Goal: Information Seeking & Learning: Learn about a topic

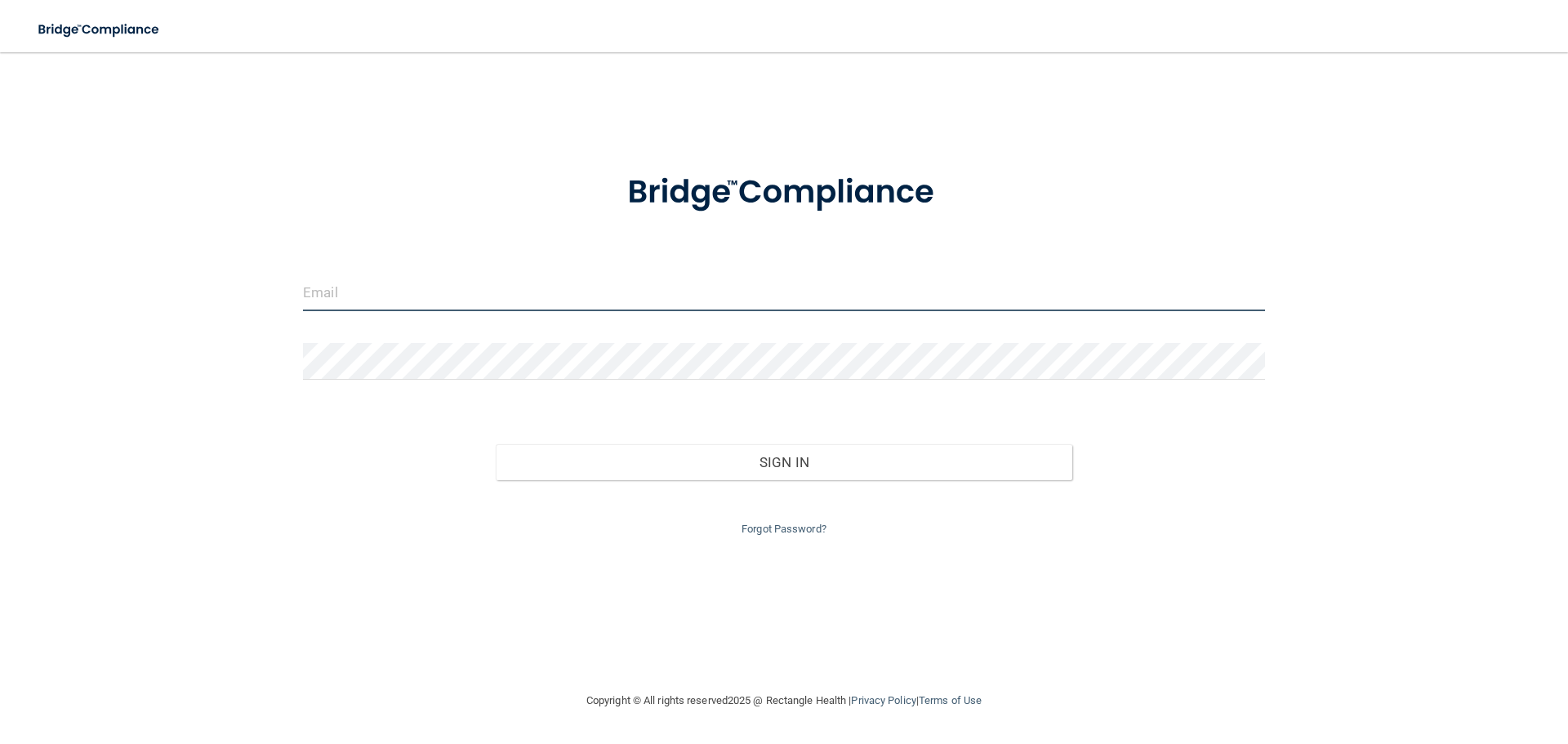
click at [455, 287] on input "email" at bounding box center [784, 293] width 963 height 37
type input "[EMAIL_ADDRESS][DOMAIN_NAME]"
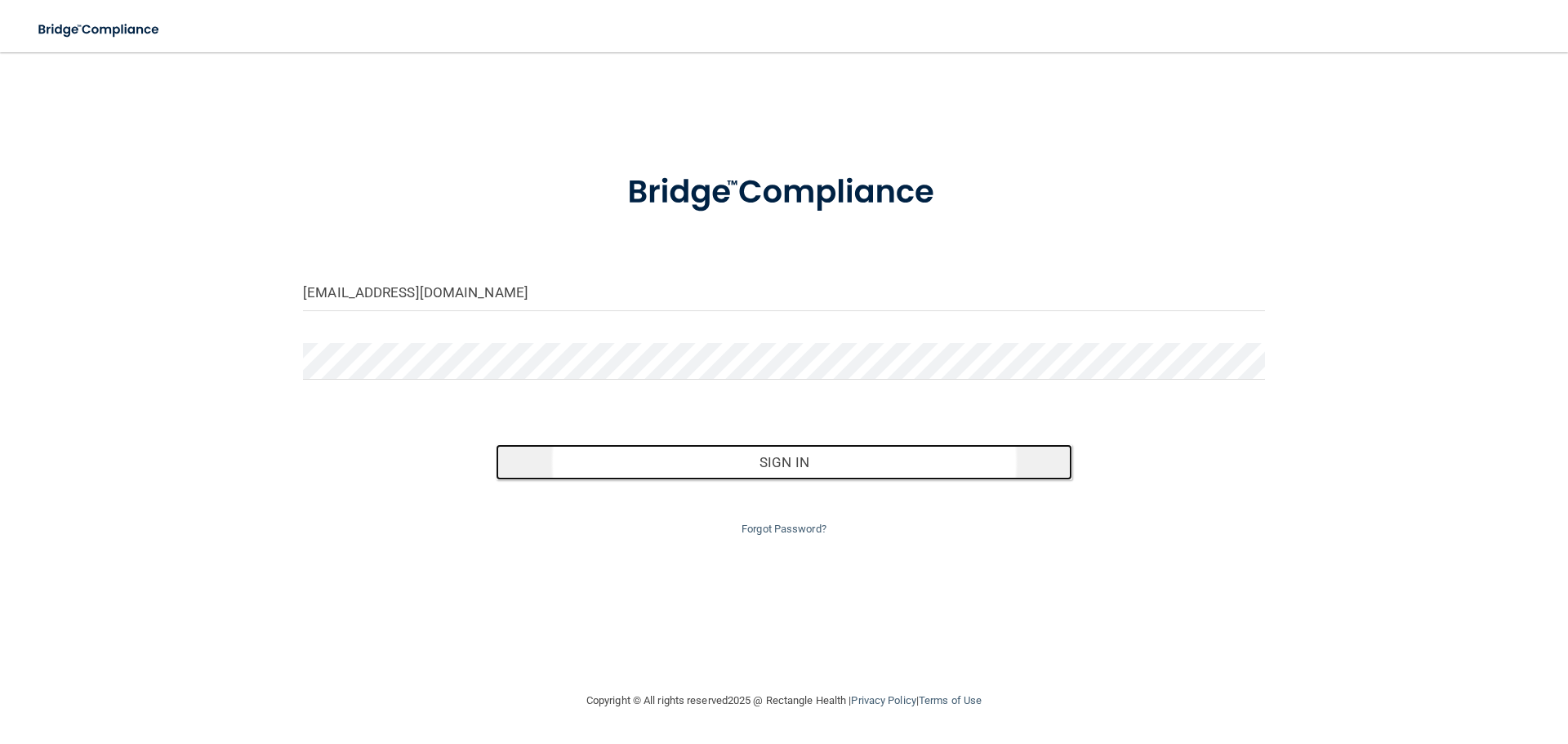
click at [787, 468] on button "Sign In" at bounding box center [784, 461] width 578 height 36
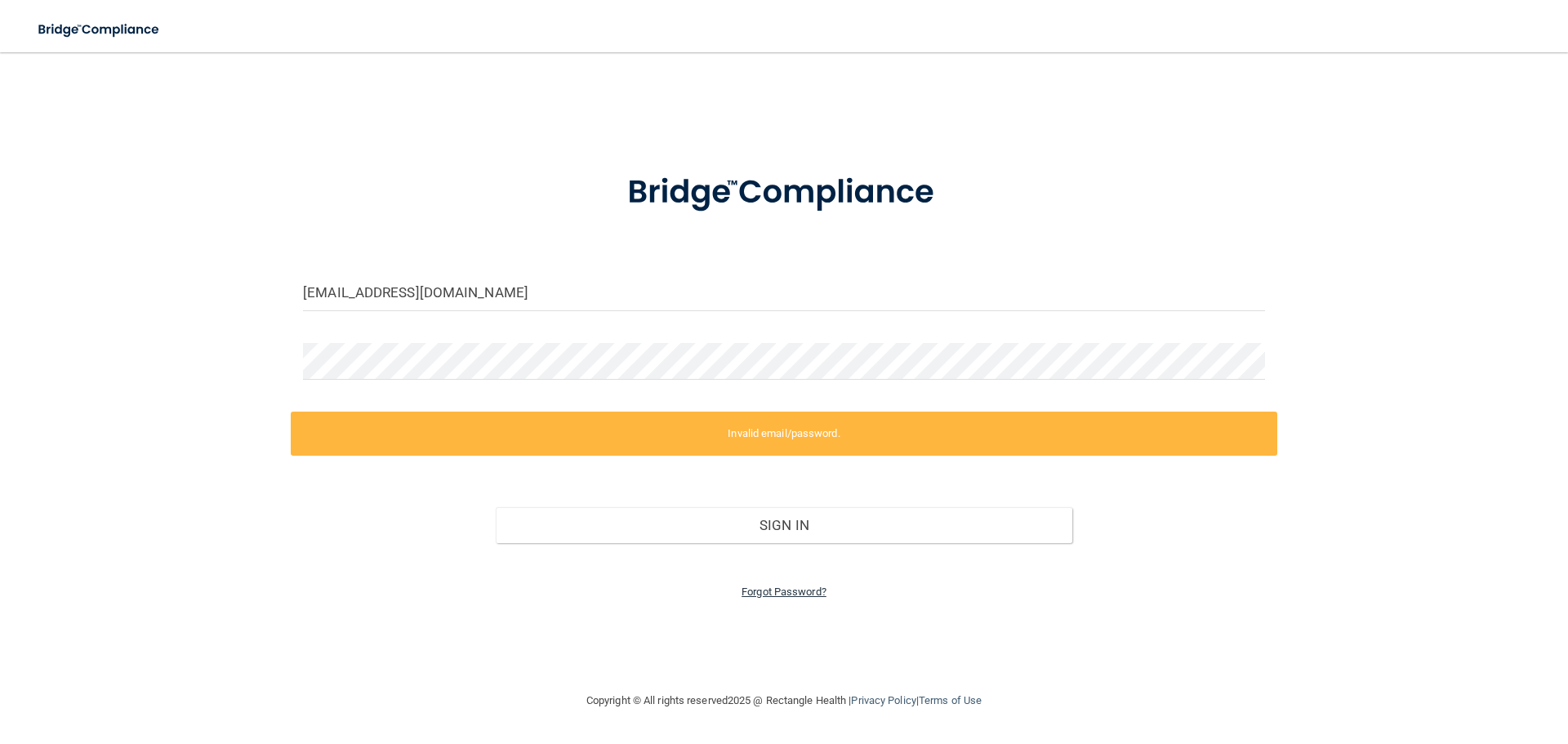
click at [798, 588] on link "Forgot Password?" at bounding box center [784, 591] width 85 height 12
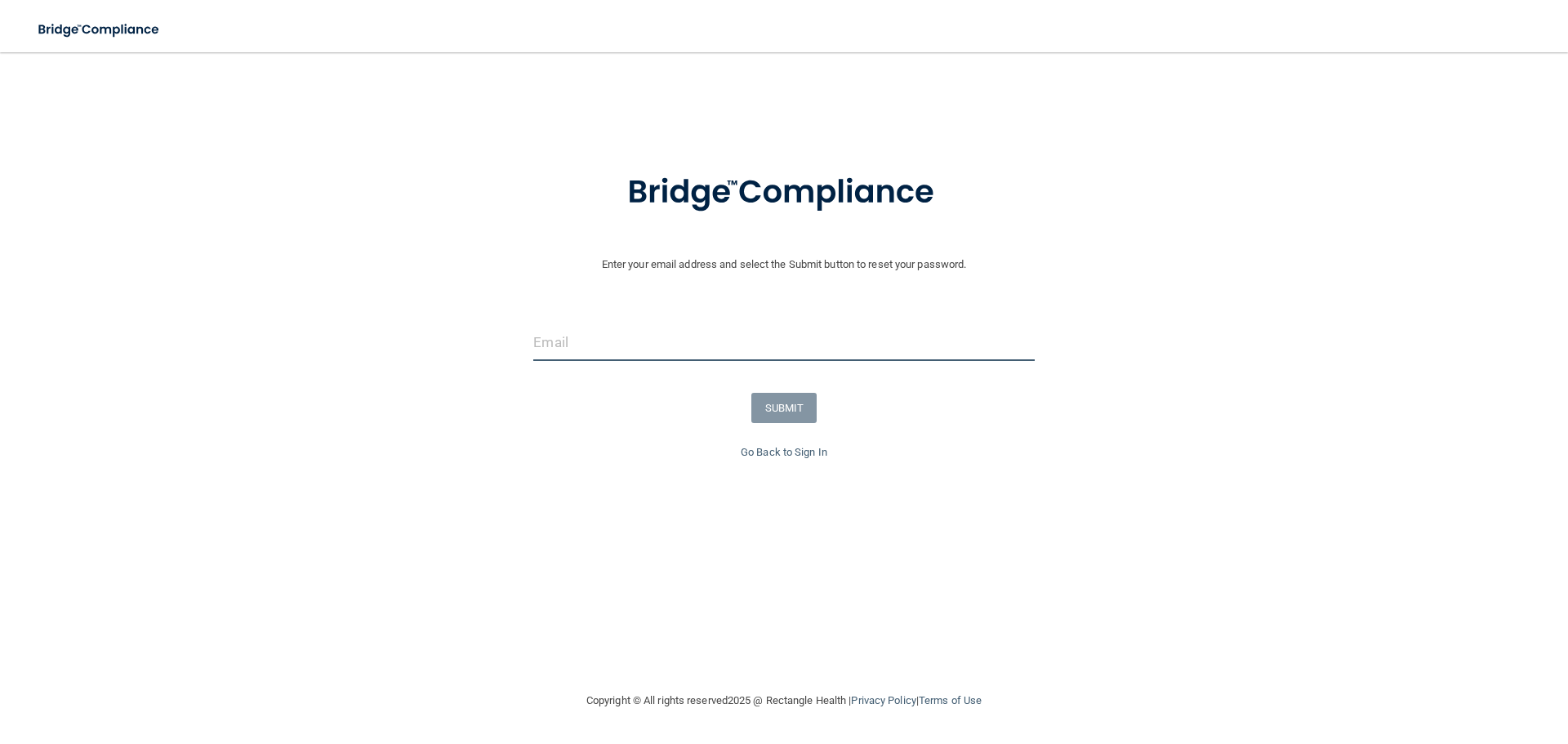
click at [592, 335] on input "email" at bounding box center [784, 343] width 501 height 37
type input "[PERSON_NAME][EMAIL_ADDRESS][DOMAIN_NAME]"
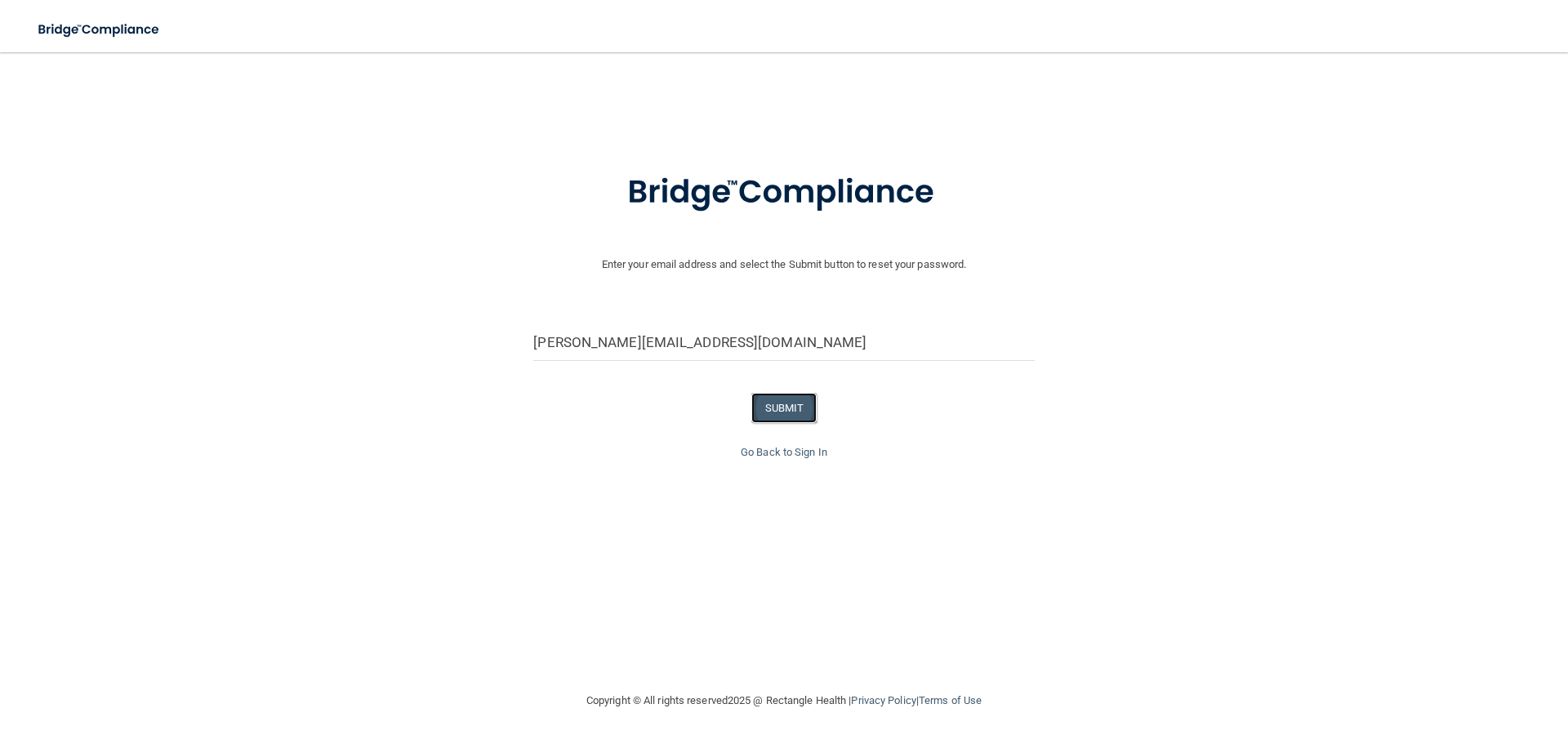
click at [790, 405] on button "SUBMIT" at bounding box center [785, 407] width 66 height 30
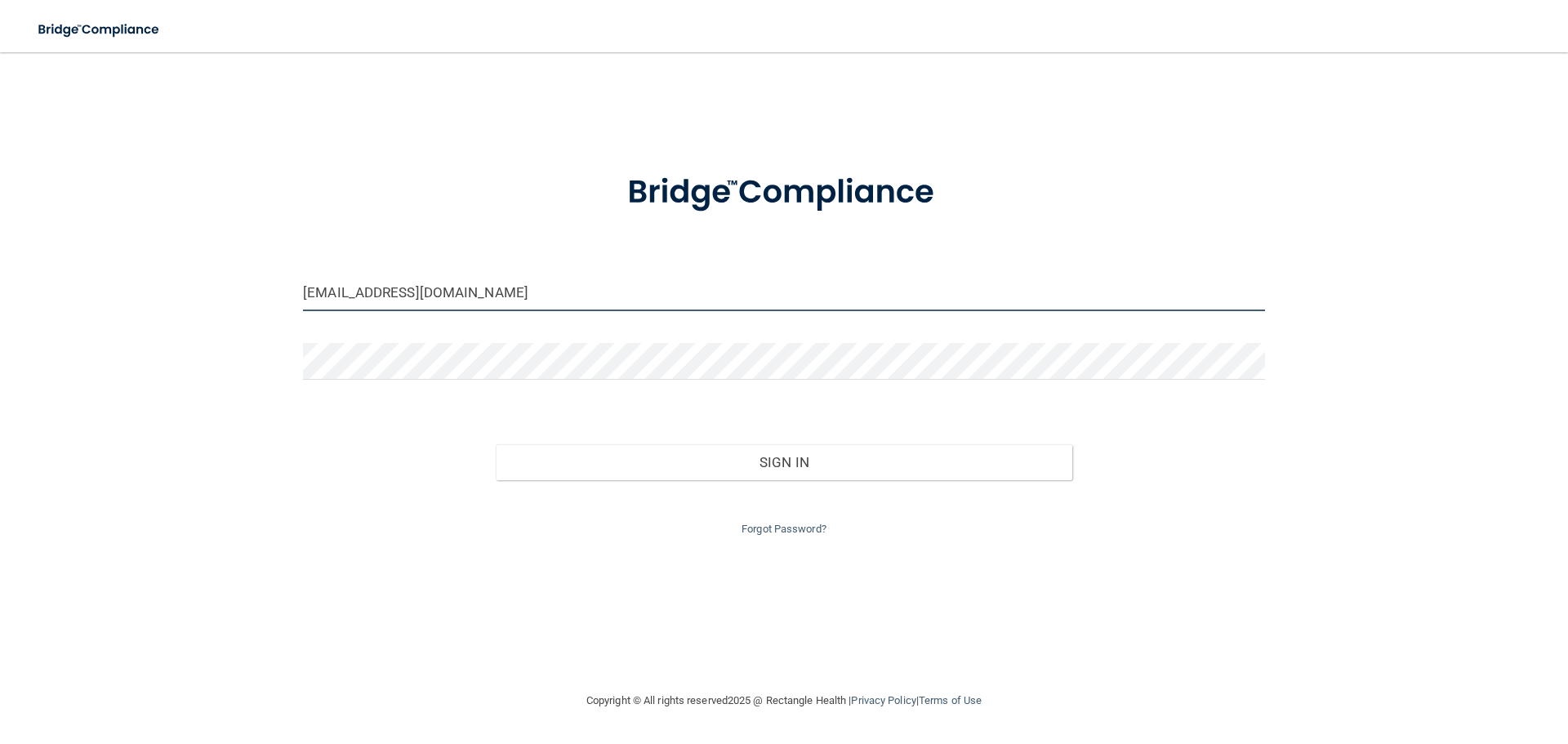
click at [364, 293] on input "[EMAIL_ADDRESS][DOMAIN_NAME]" at bounding box center [784, 293] width 963 height 37
type input "[PERSON_NAME][EMAIL_ADDRESS][DOMAIN_NAME]"
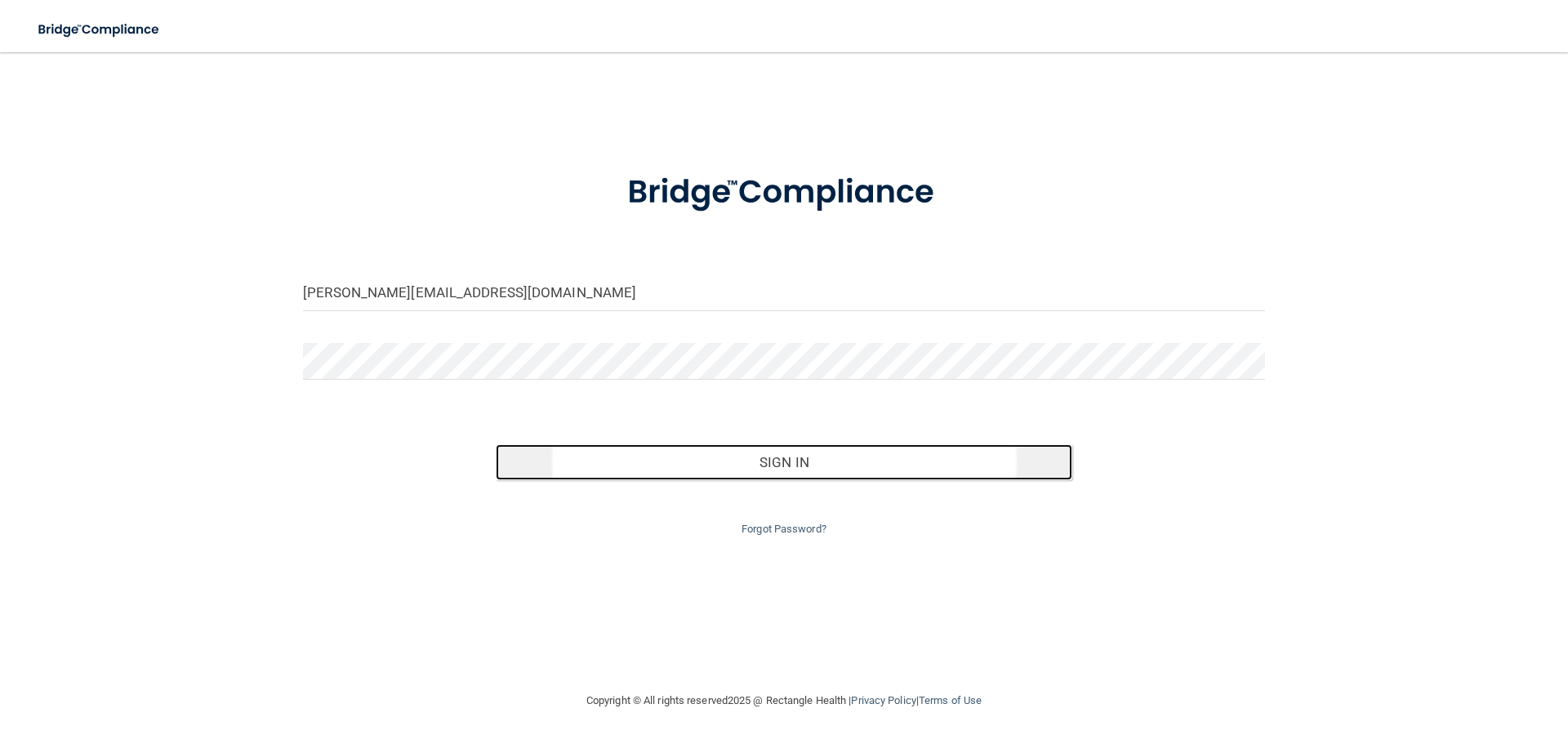
click at [777, 465] on button "Sign In" at bounding box center [784, 461] width 578 height 36
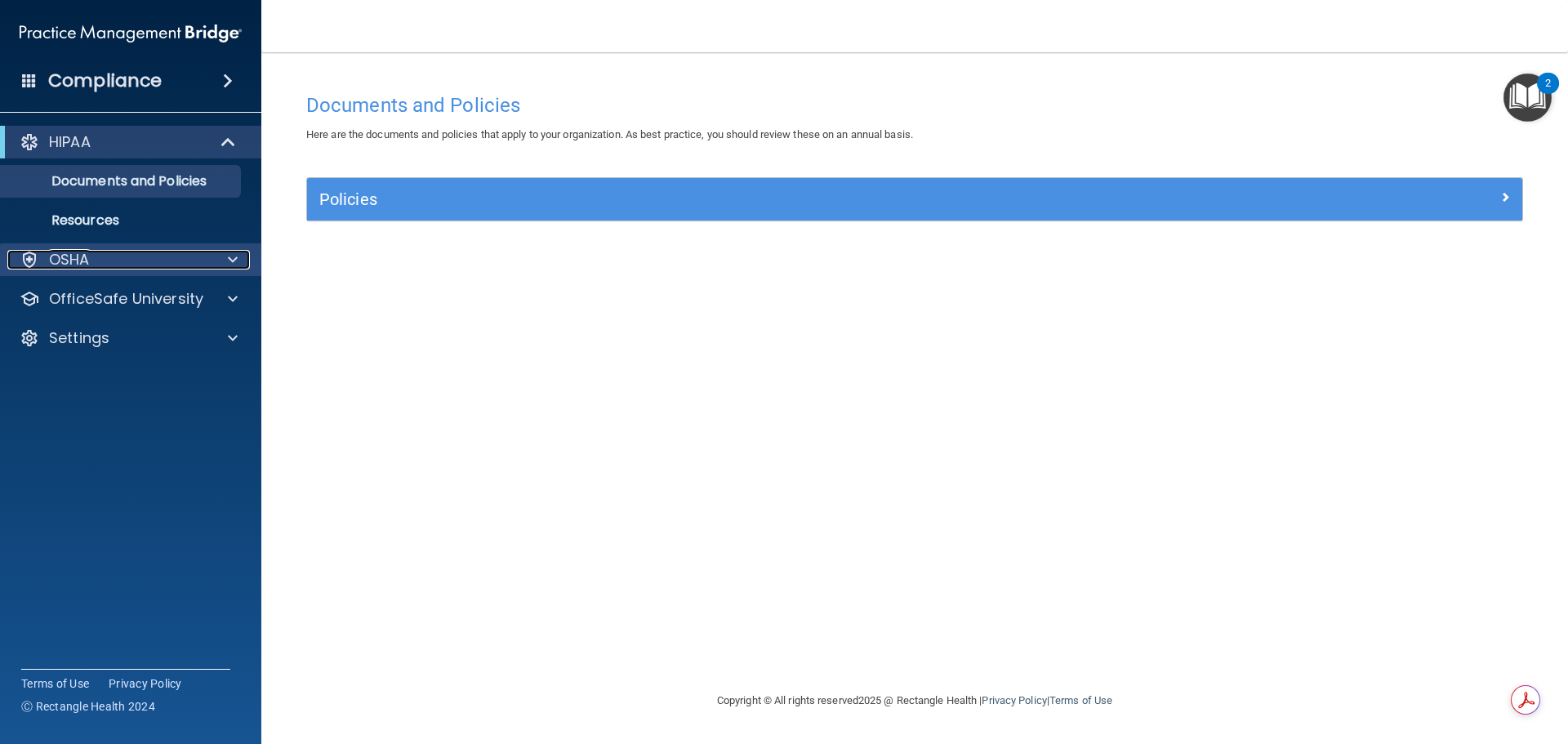
click at [128, 264] on div "OSHA" at bounding box center [109, 259] width 203 height 19
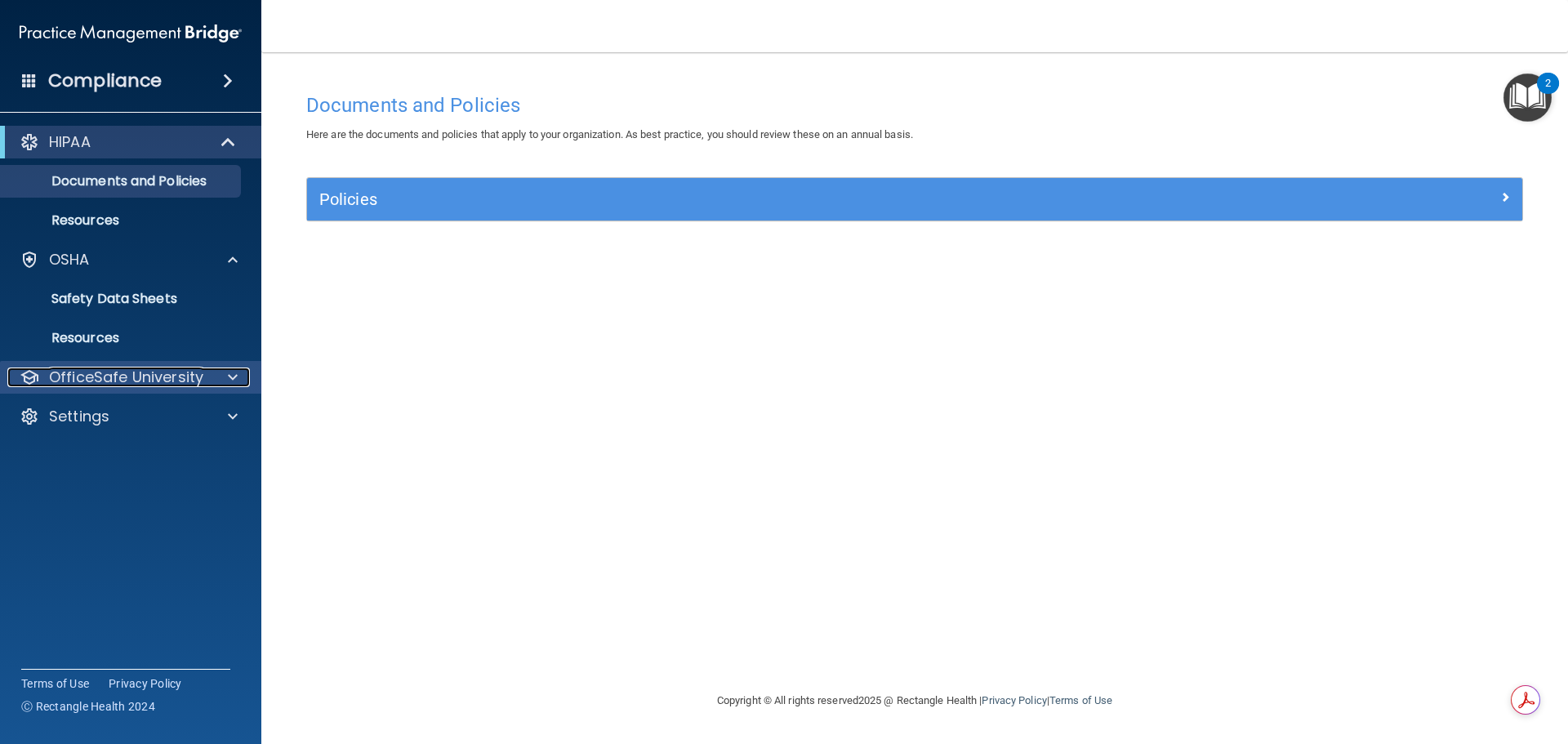
click at [231, 380] on span at bounding box center [232, 377] width 10 height 19
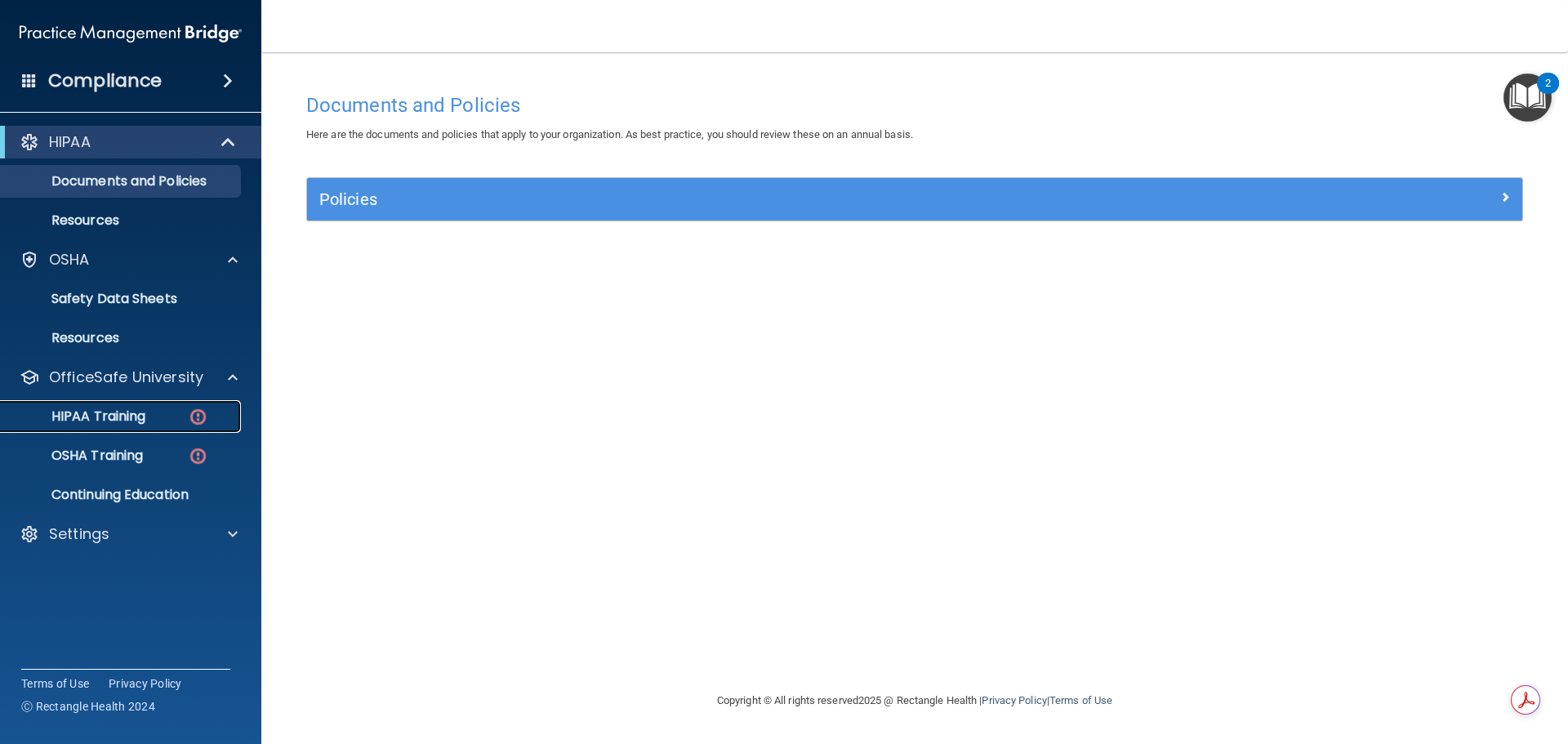
click at [110, 414] on p "HIPAA Training" at bounding box center [78, 416] width 135 height 17
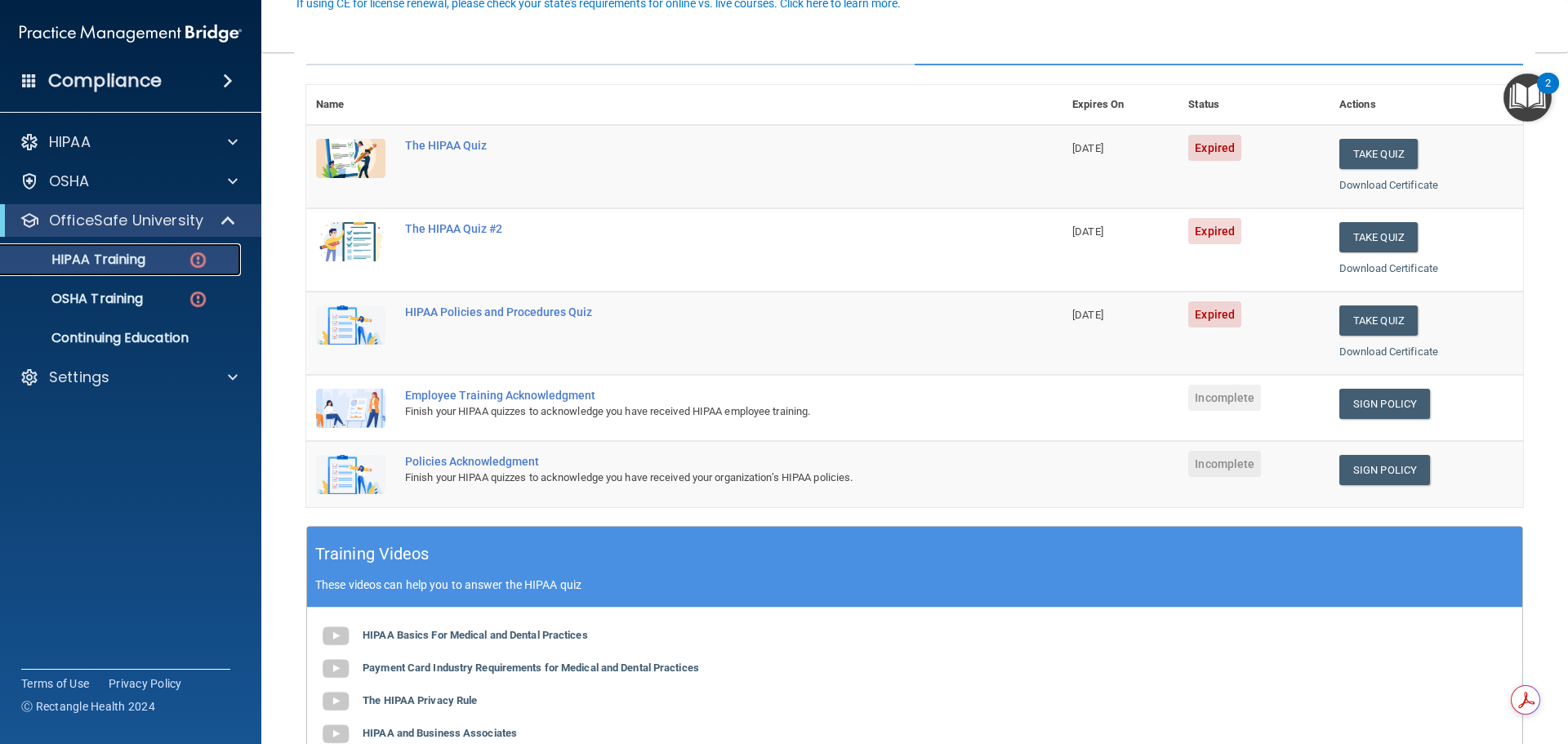
scroll to position [163, 0]
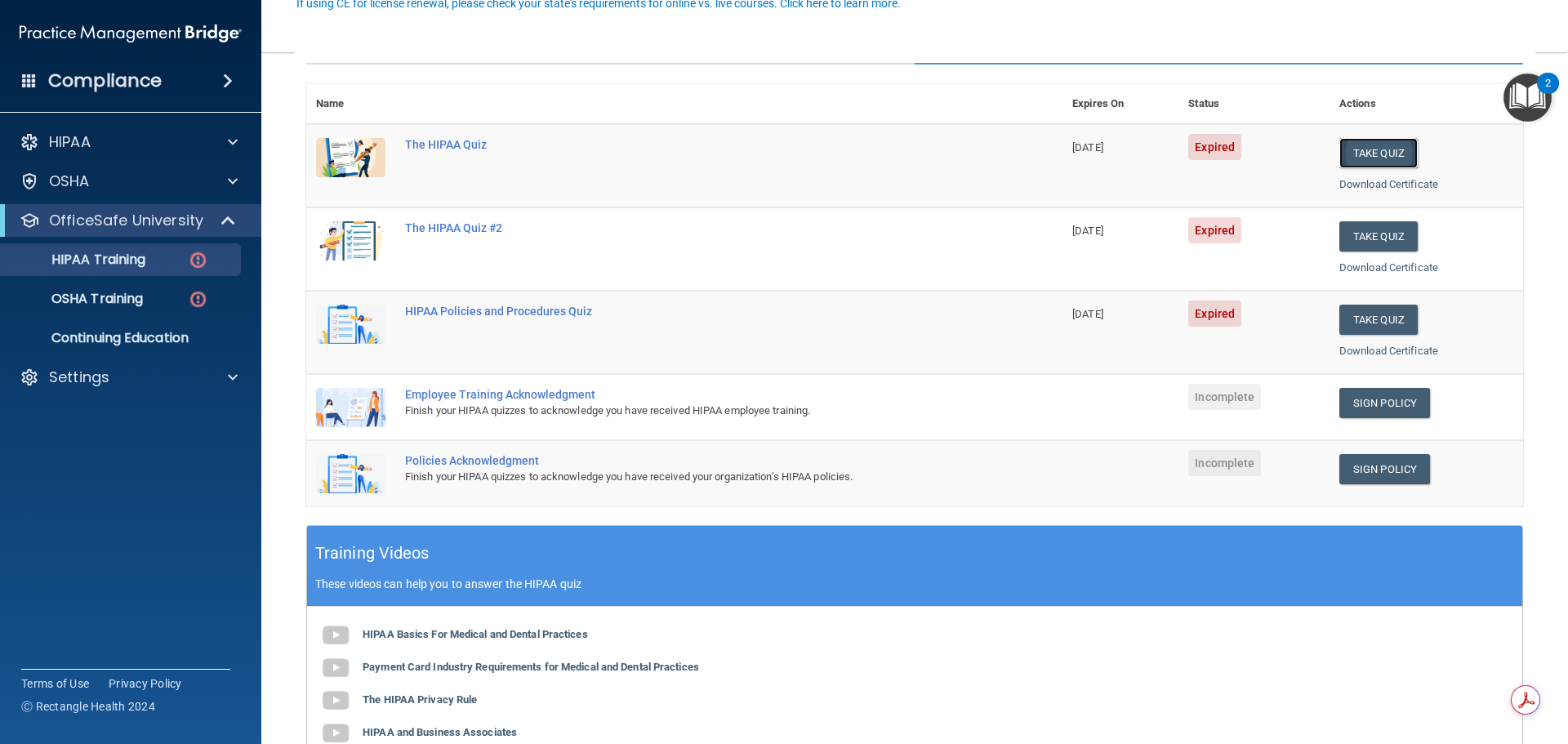
drag, startPoint x: 1370, startPoint y: 148, endPoint x: 1365, endPoint y: 157, distance: 10.3
click at [1370, 148] on button "Take Quiz" at bounding box center [1378, 153] width 78 height 30
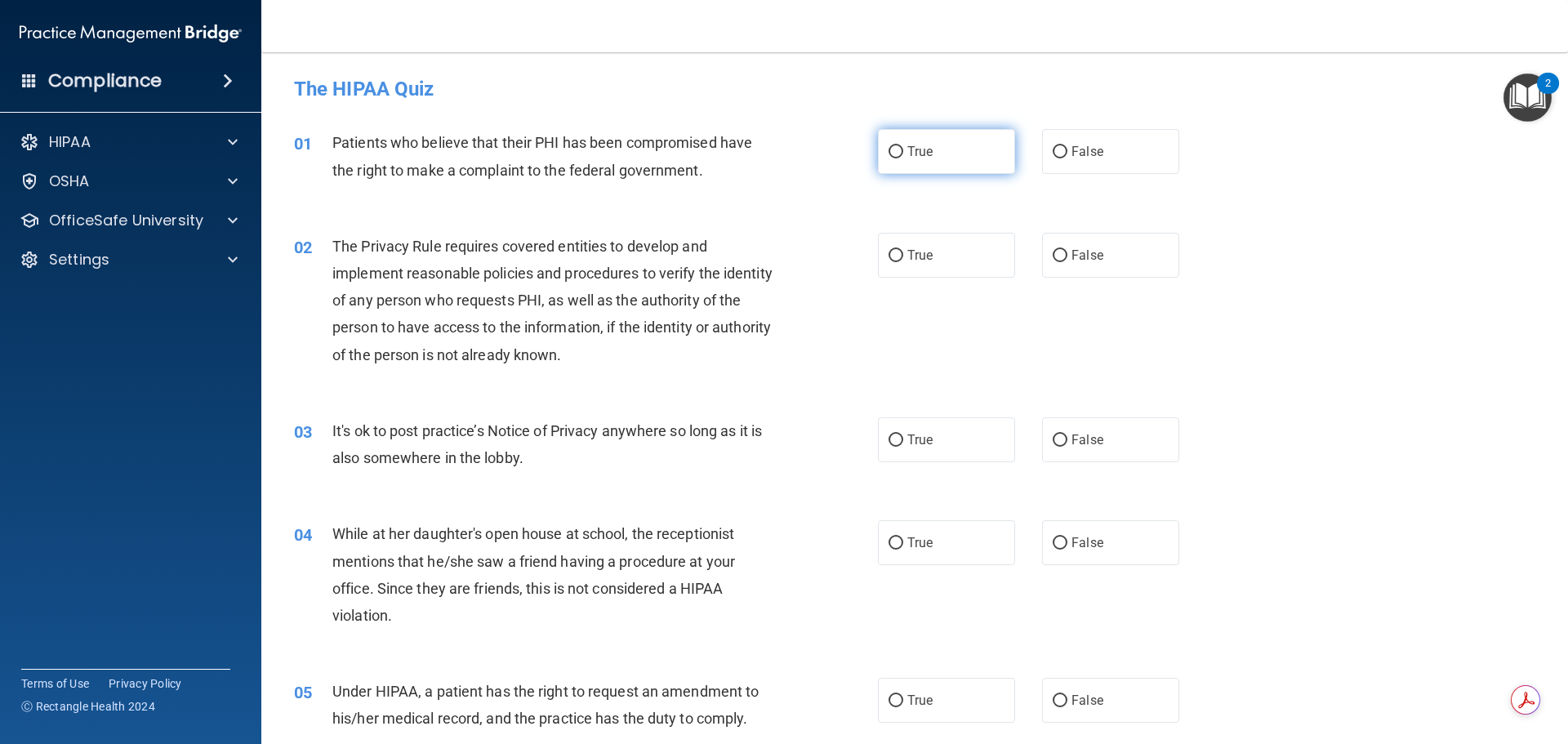
click at [889, 146] on input "True" at bounding box center [896, 152] width 15 height 12
radio input "true"
click at [889, 255] on input "True" at bounding box center [896, 255] width 15 height 12
radio input "true"
click at [889, 442] on input "True" at bounding box center [896, 440] width 15 height 12
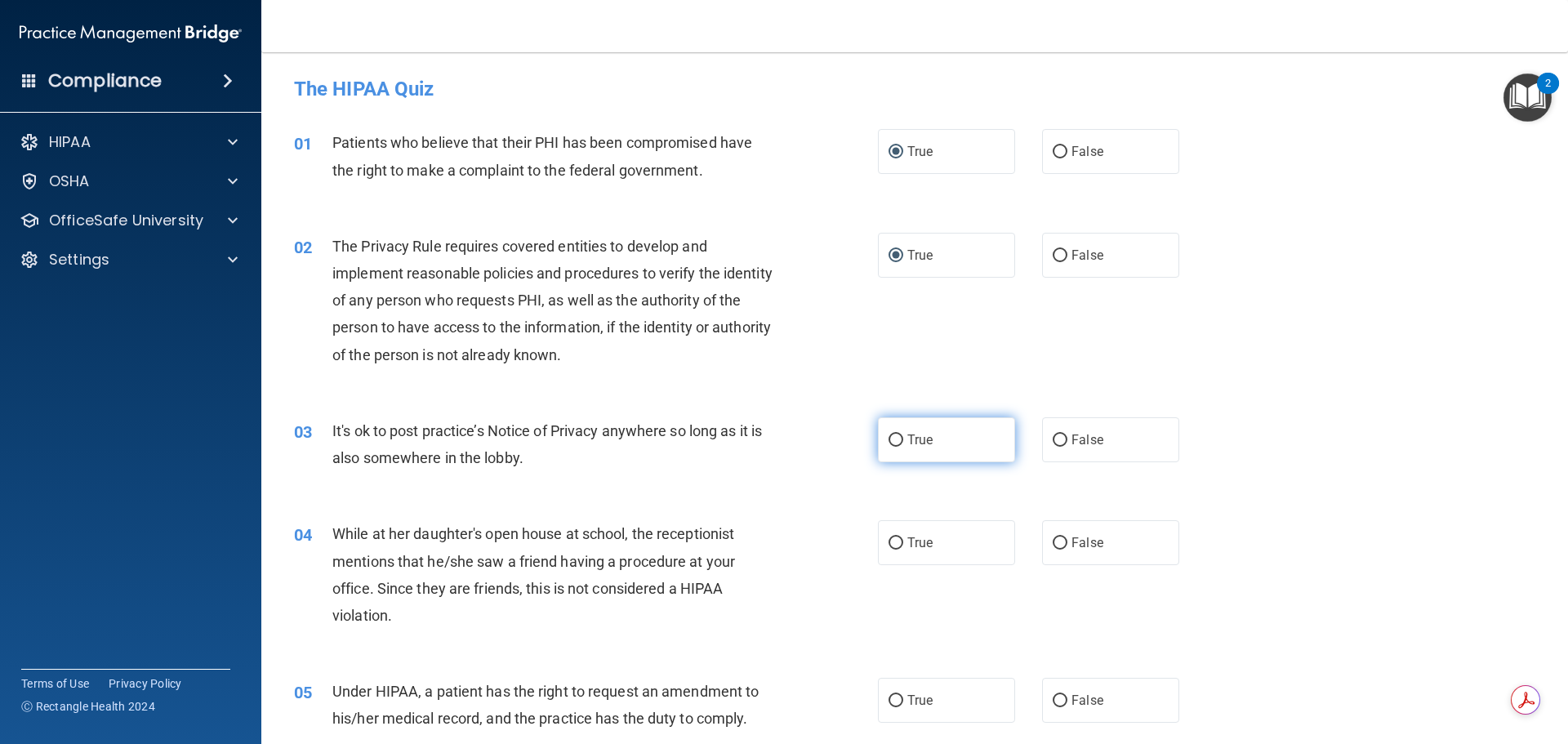
radio input "true"
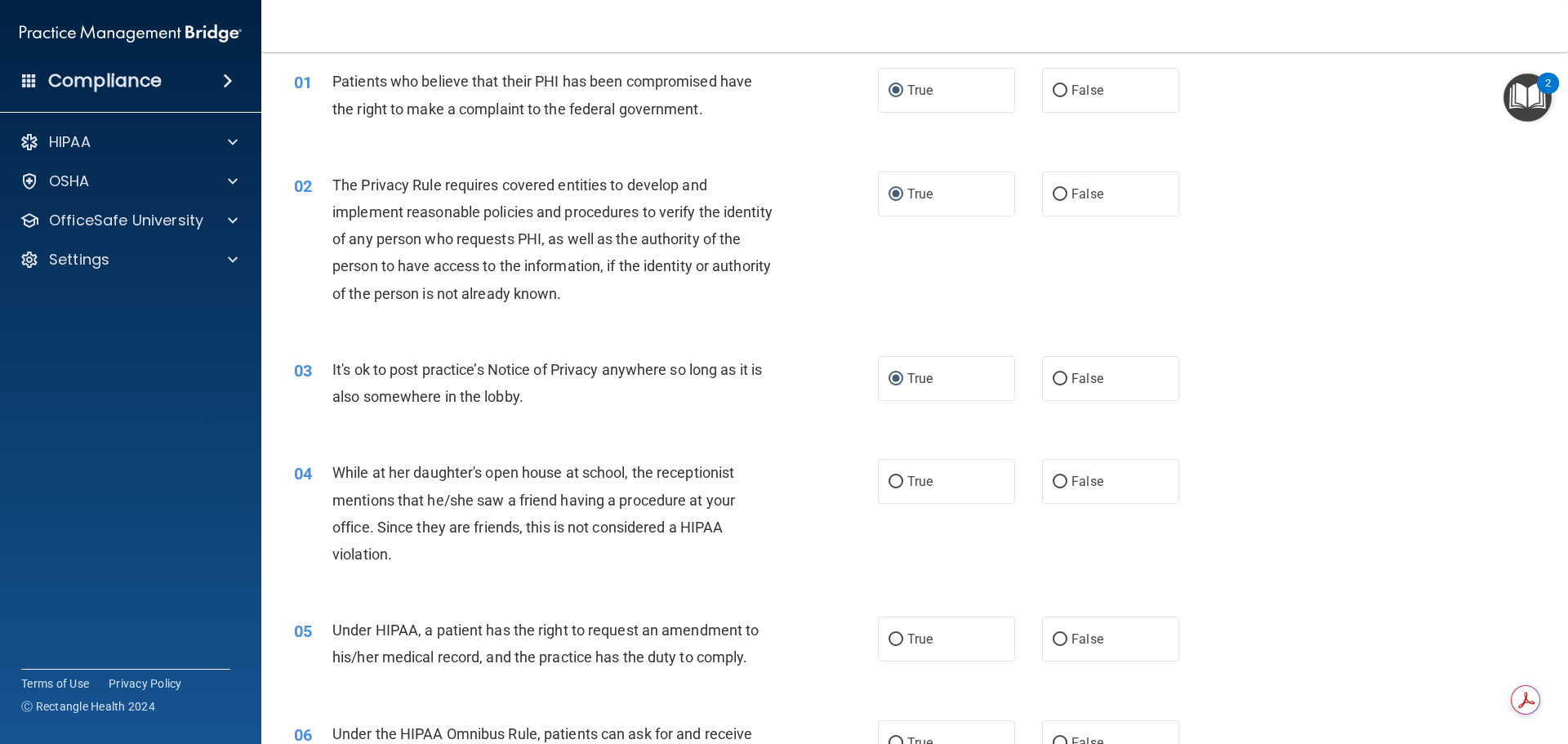
scroll to position [163, 0]
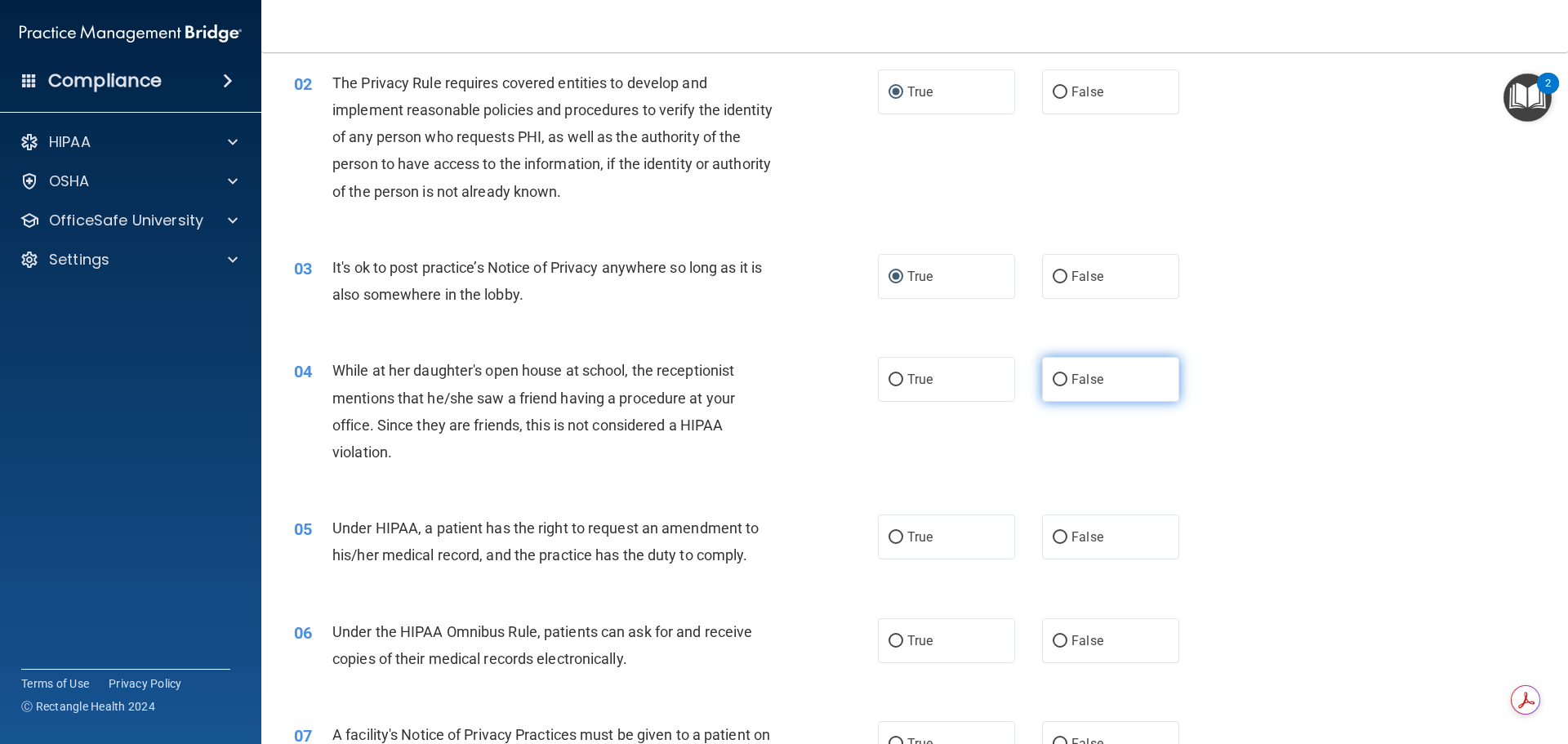
click at [1053, 378] on input "False" at bounding box center [1060, 379] width 15 height 12
radio input "true"
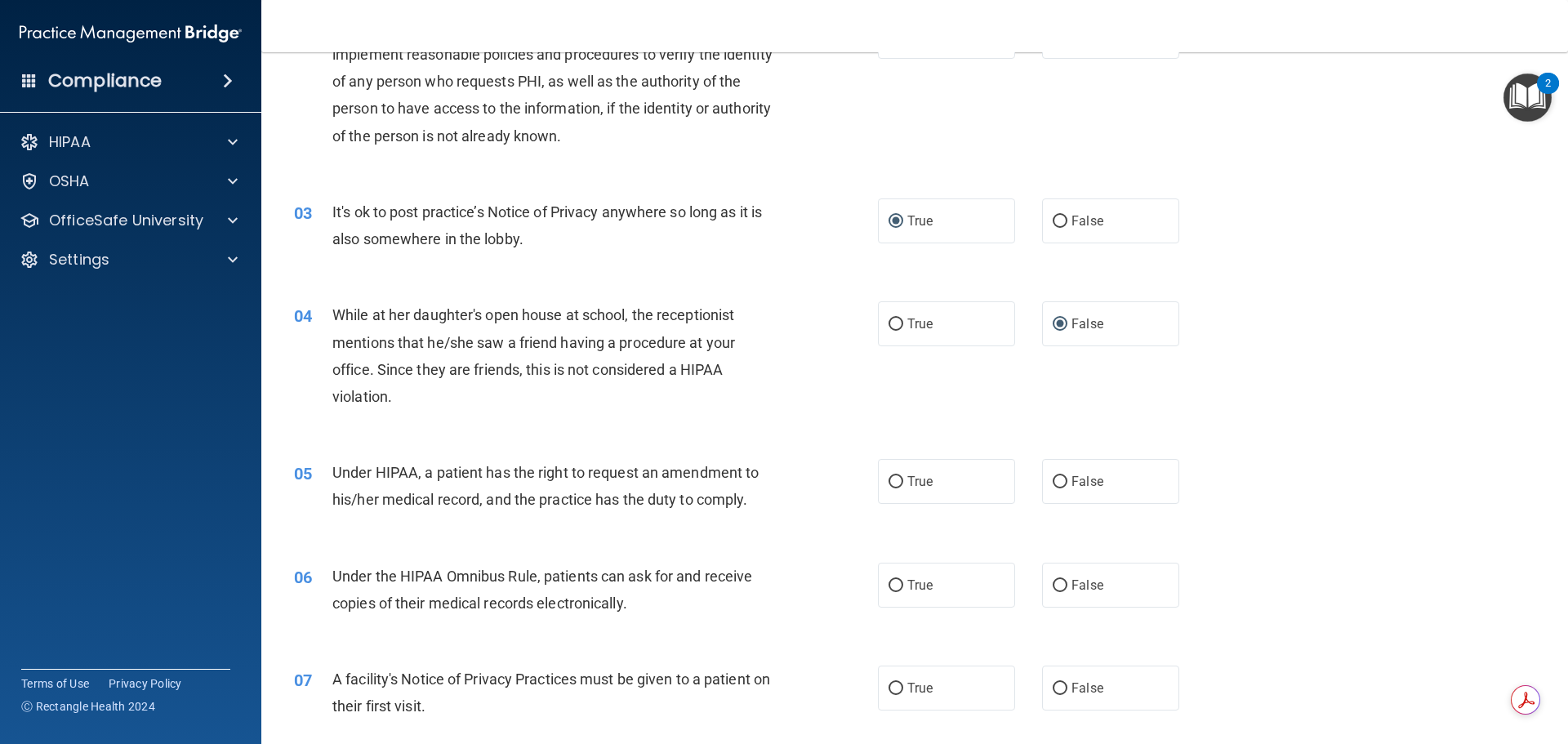
scroll to position [327, 0]
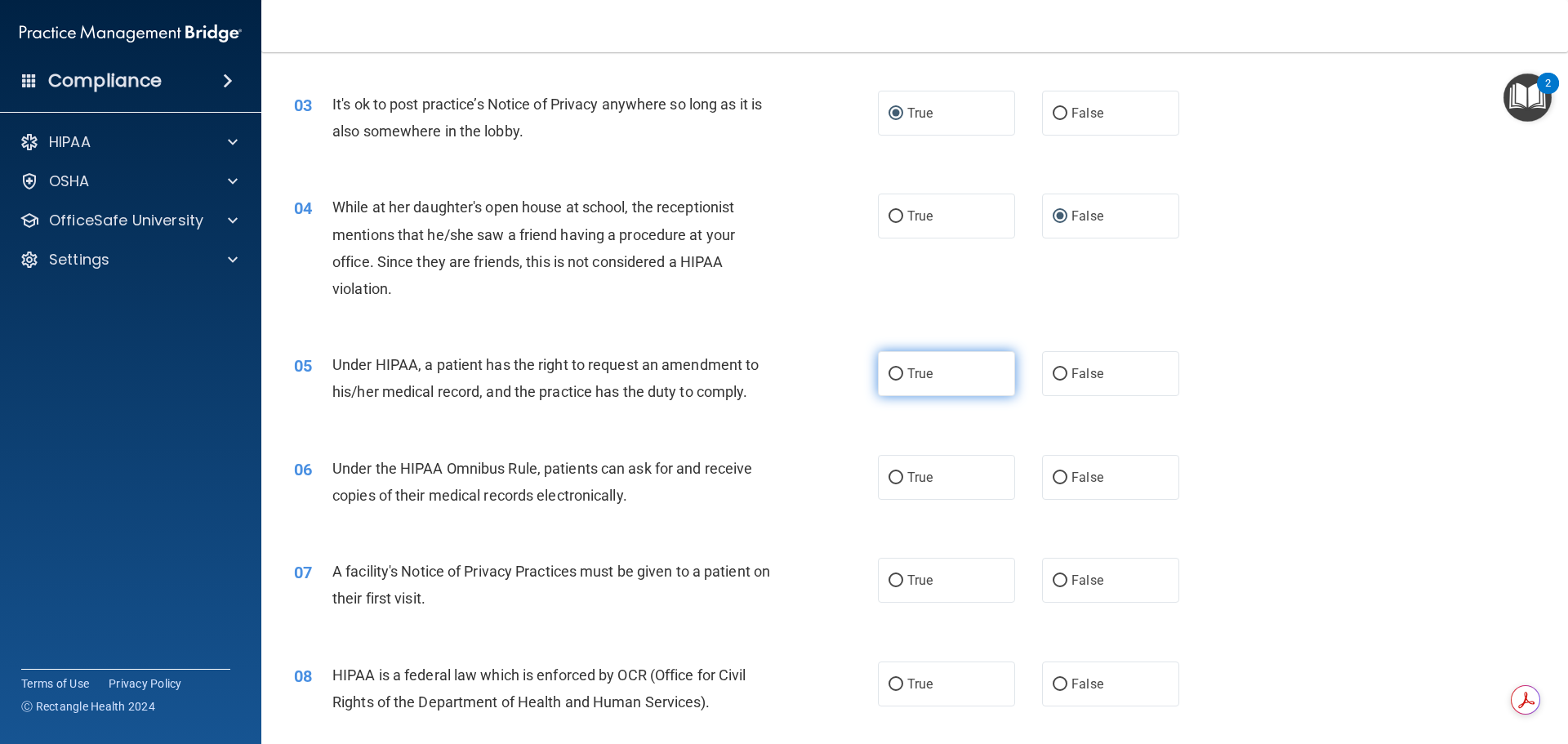
click at [889, 374] on input "True" at bounding box center [896, 374] width 15 height 12
radio input "true"
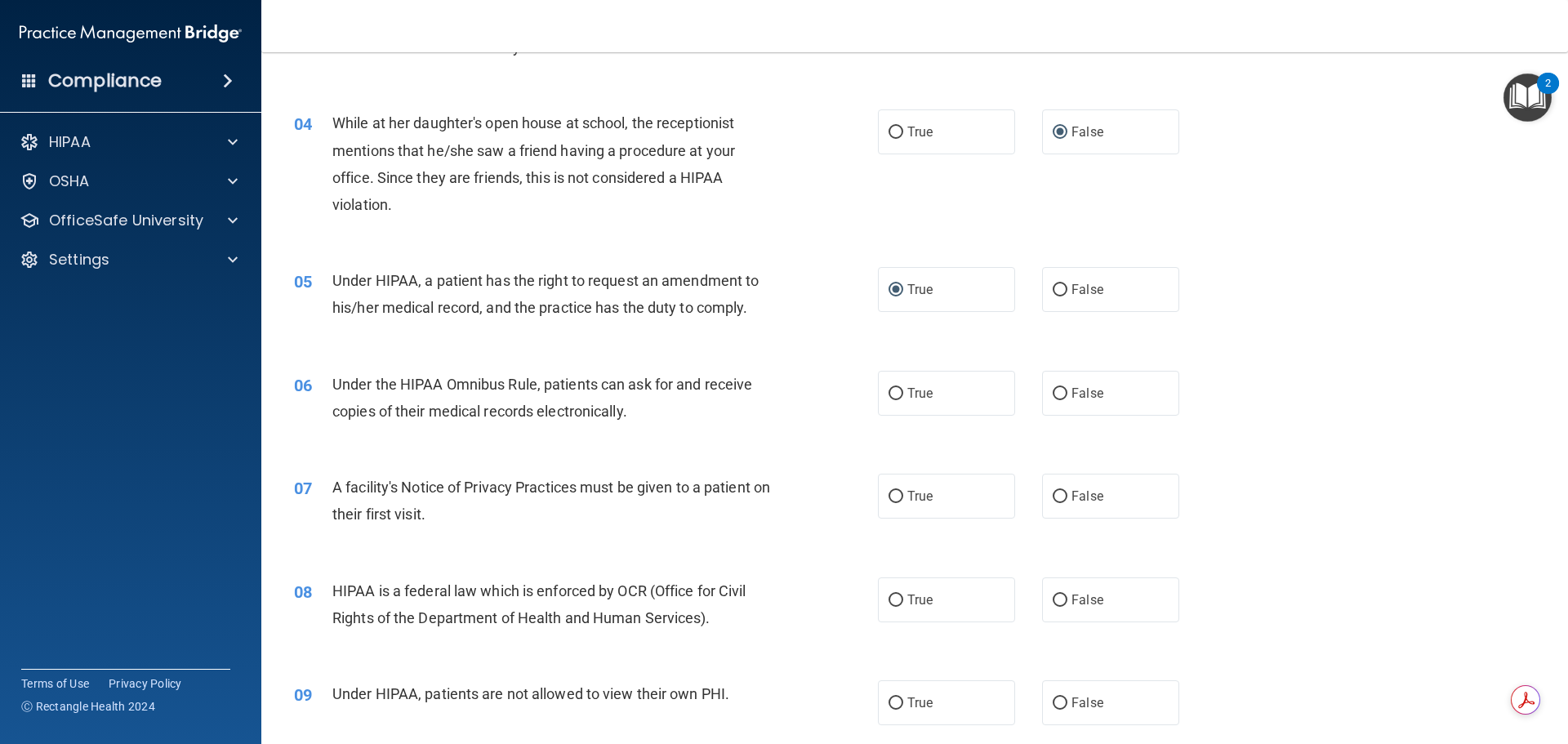
scroll to position [490, 0]
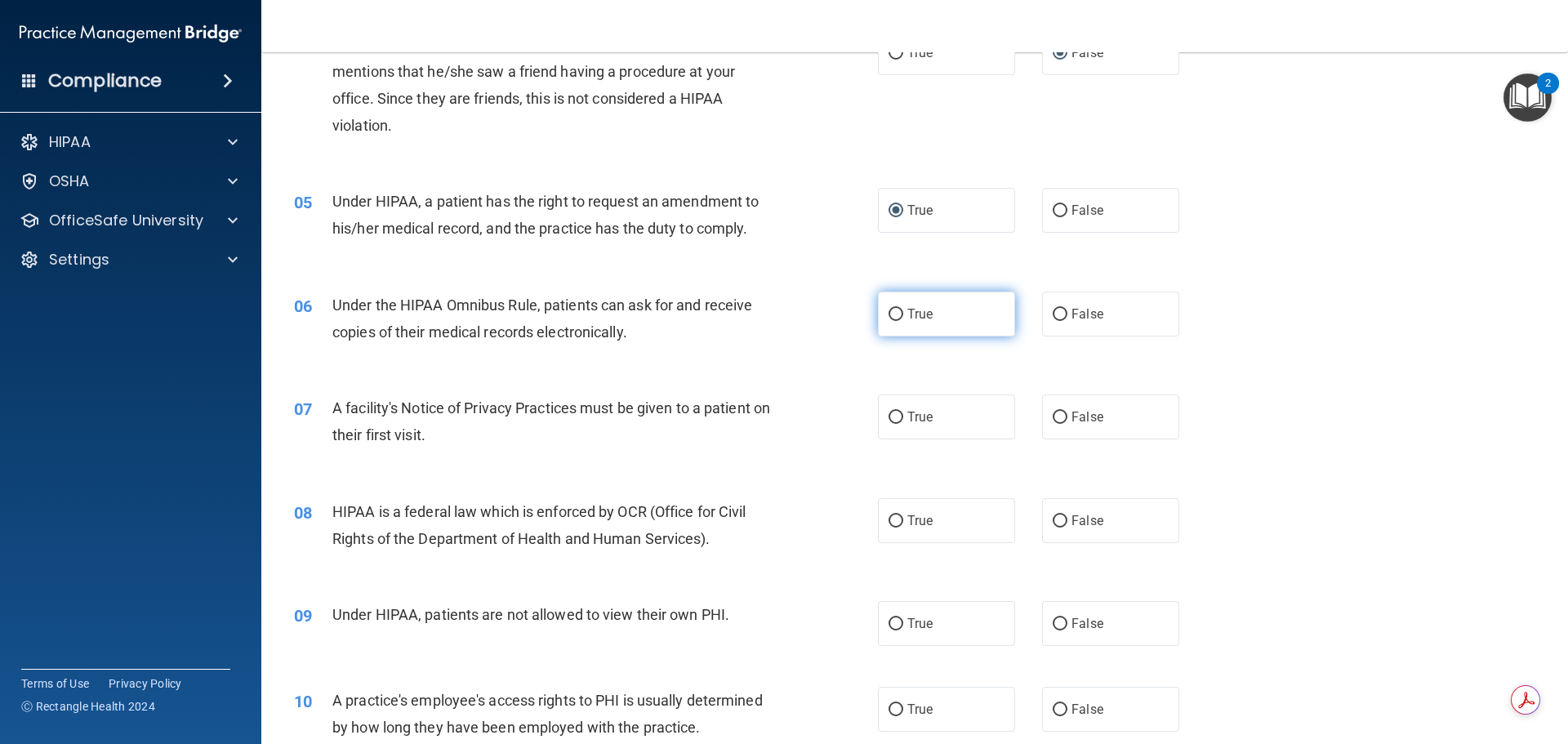
click at [889, 312] on input "True" at bounding box center [896, 314] width 15 height 12
radio input "true"
click at [894, 414] on input "True" at bounding box center [896, 417] width 15 height 12
radio input "true"
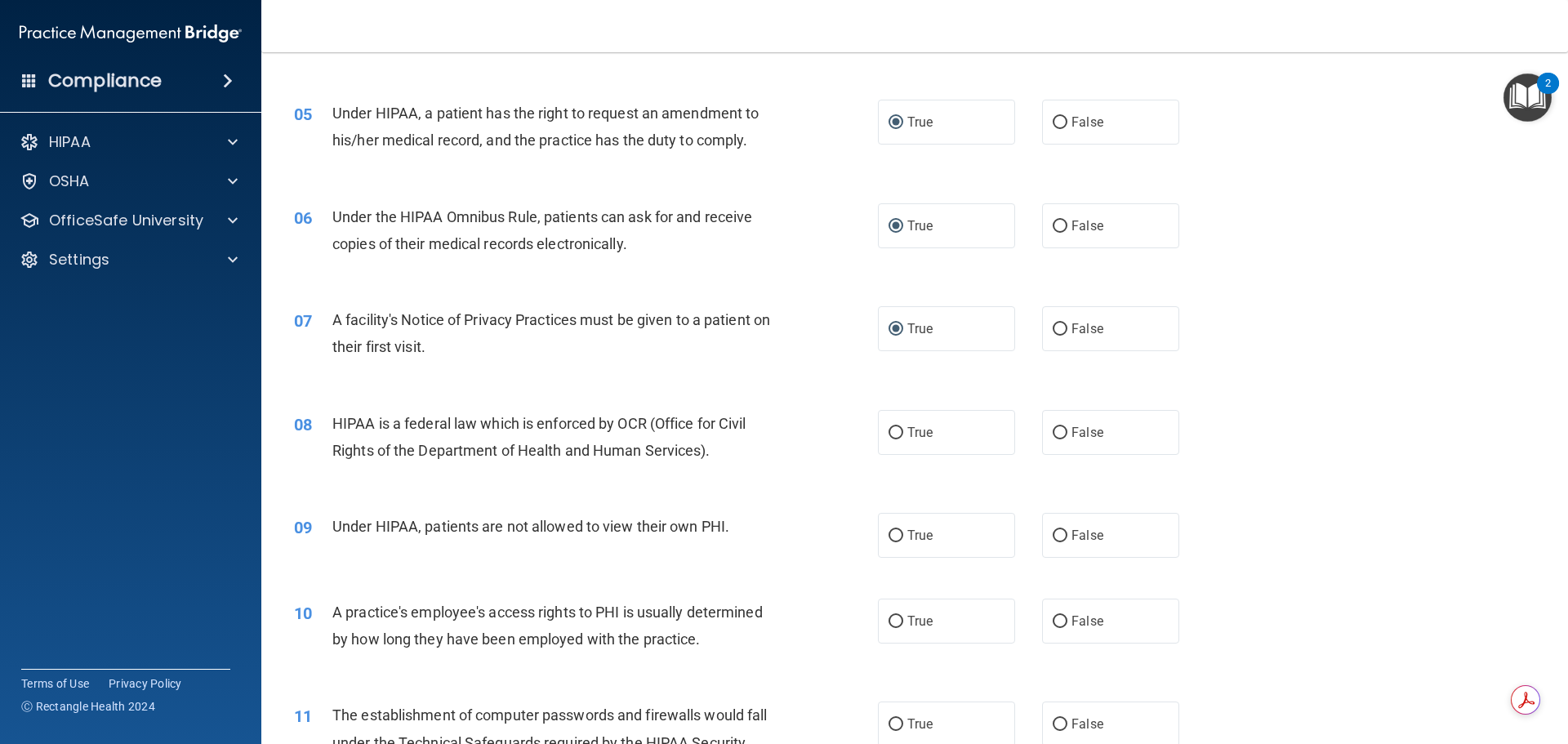
scroll to position [653, 0]
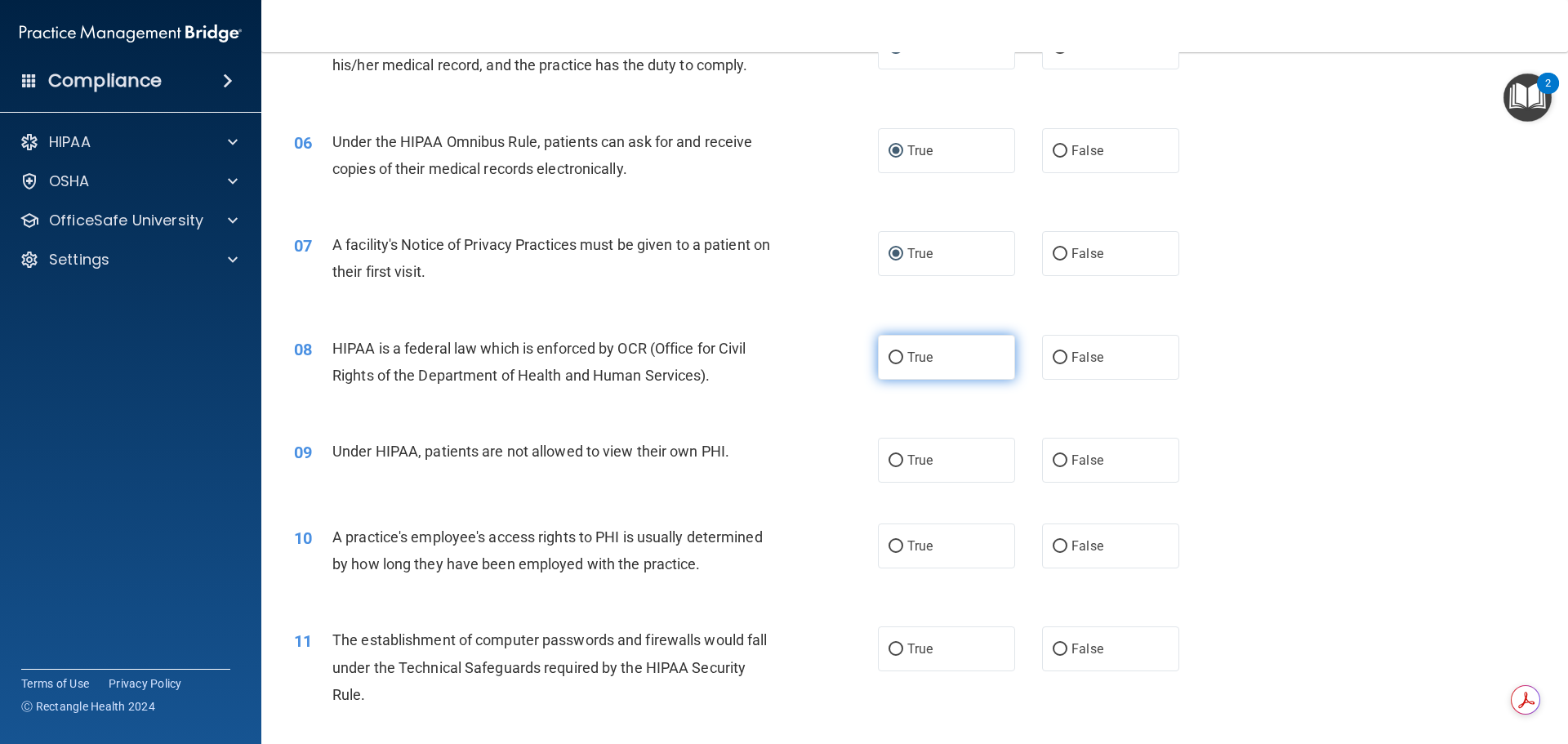
click at [889, 357] on input "True" at bounding box center [896, 357] width 15 height 12
radio input "true"
drag, startPoint x: 1052, startPoint y: 458, endPoint x: 1024, endPoint y: 447, distance: 30.1
click at [1053, 458] on input "False" at bounding box center [1060, 460] width 15 height 12
radio input "true"
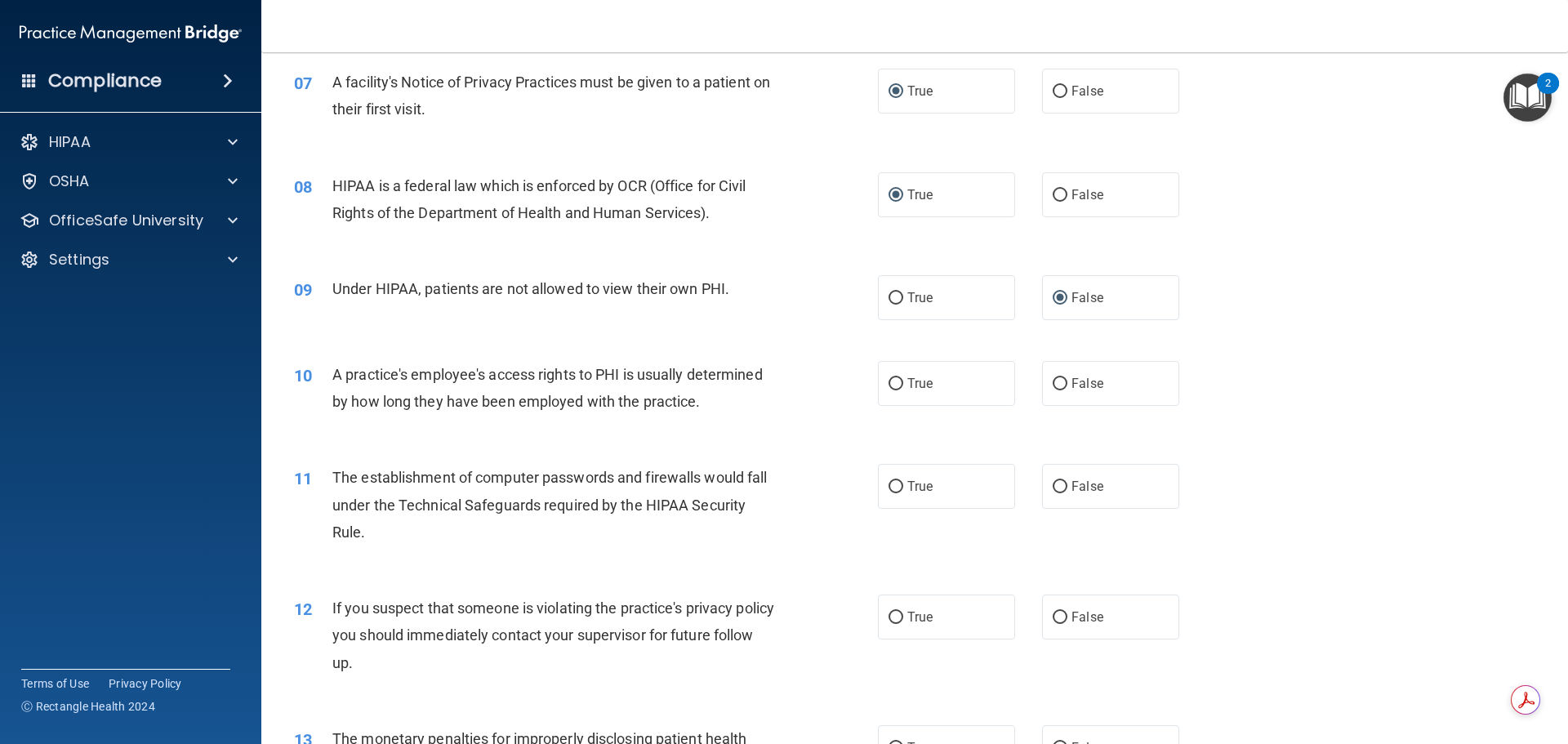
scroll to position [817, 0]
click at [1054, 385] on input "False" at bounding box center [1060, 383] width 15 height 12
radio input "true"
click at [893, 484] on input "True" at bounding box center [896, 485] width 15 height 12
radio input "true"
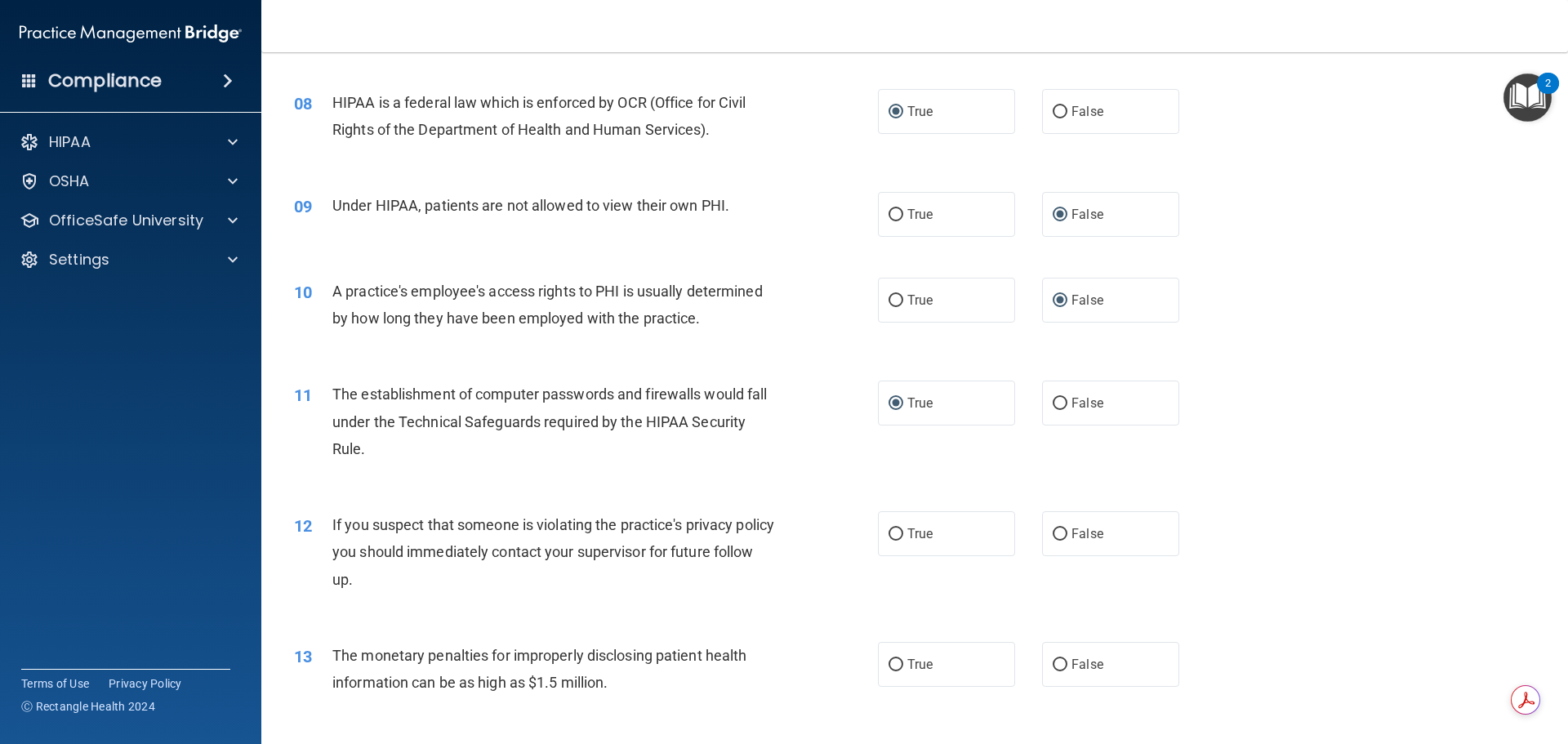
scroll to position [1062, 0]
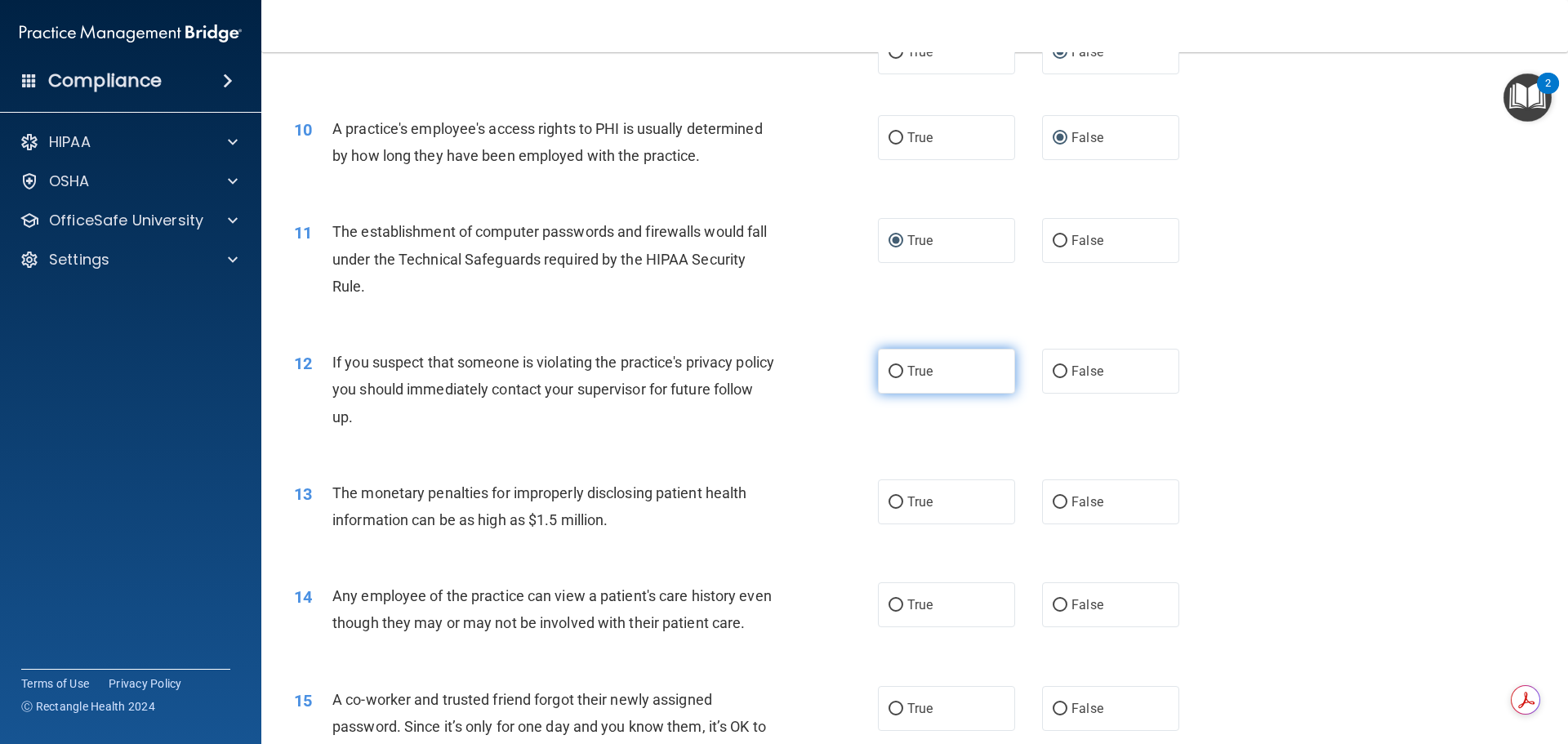
click at [892, 370] on input "True" at bounding box center [896, 371] width 15 height 12
radio input "true"
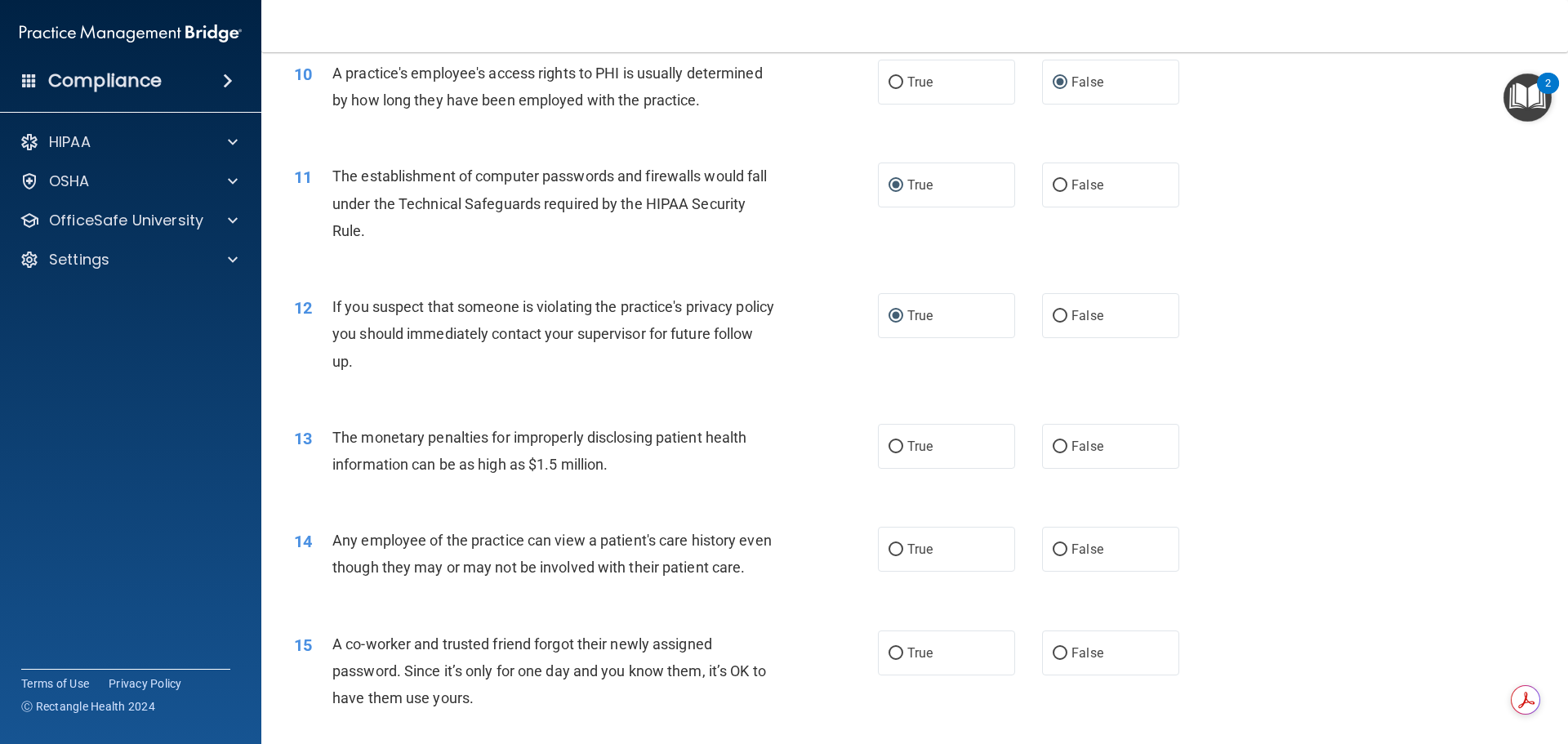
scroll to position [1225, 0]
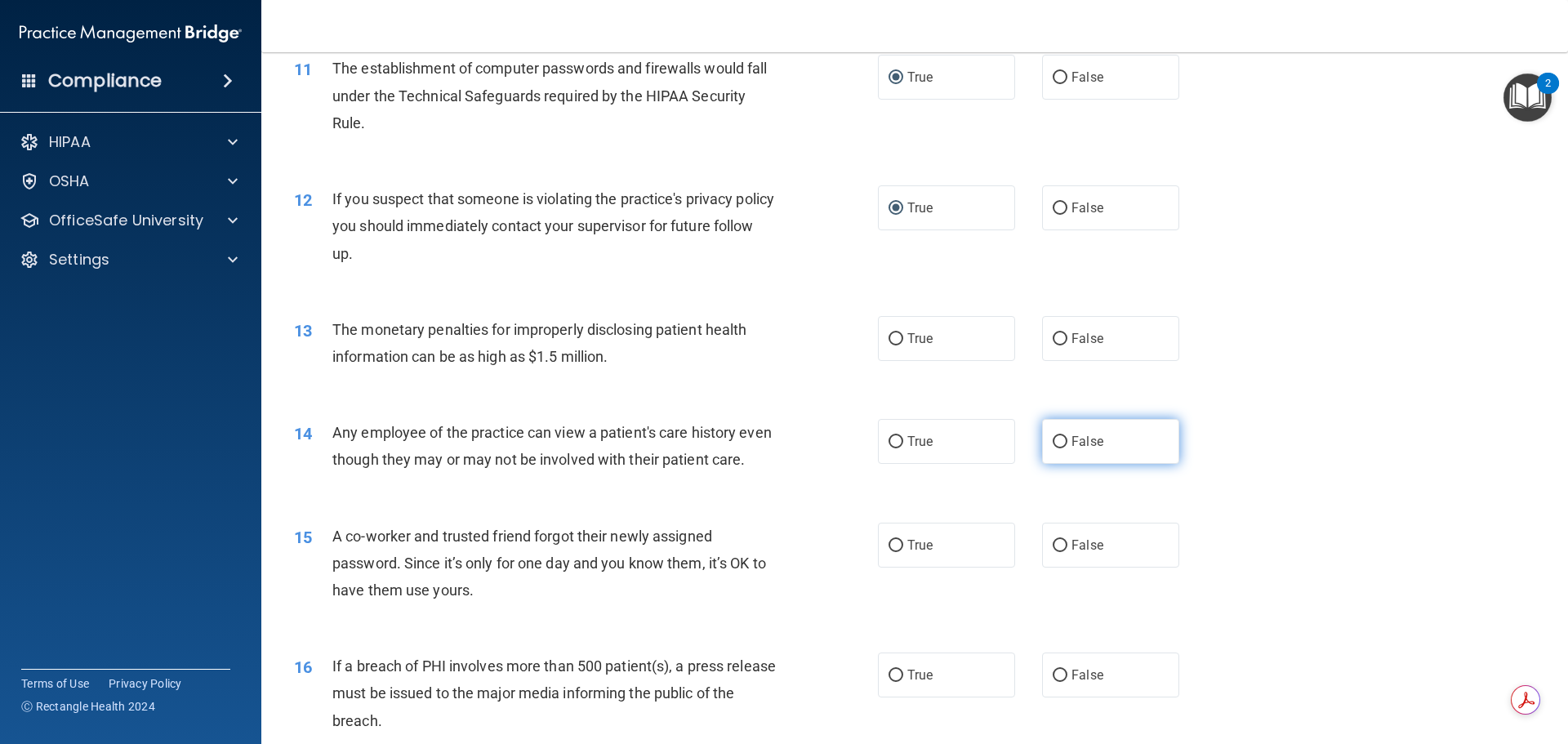
click at [1053, 442] on input "False" at bounding box center [1060, 441] width 15 height 12
radio input "true"
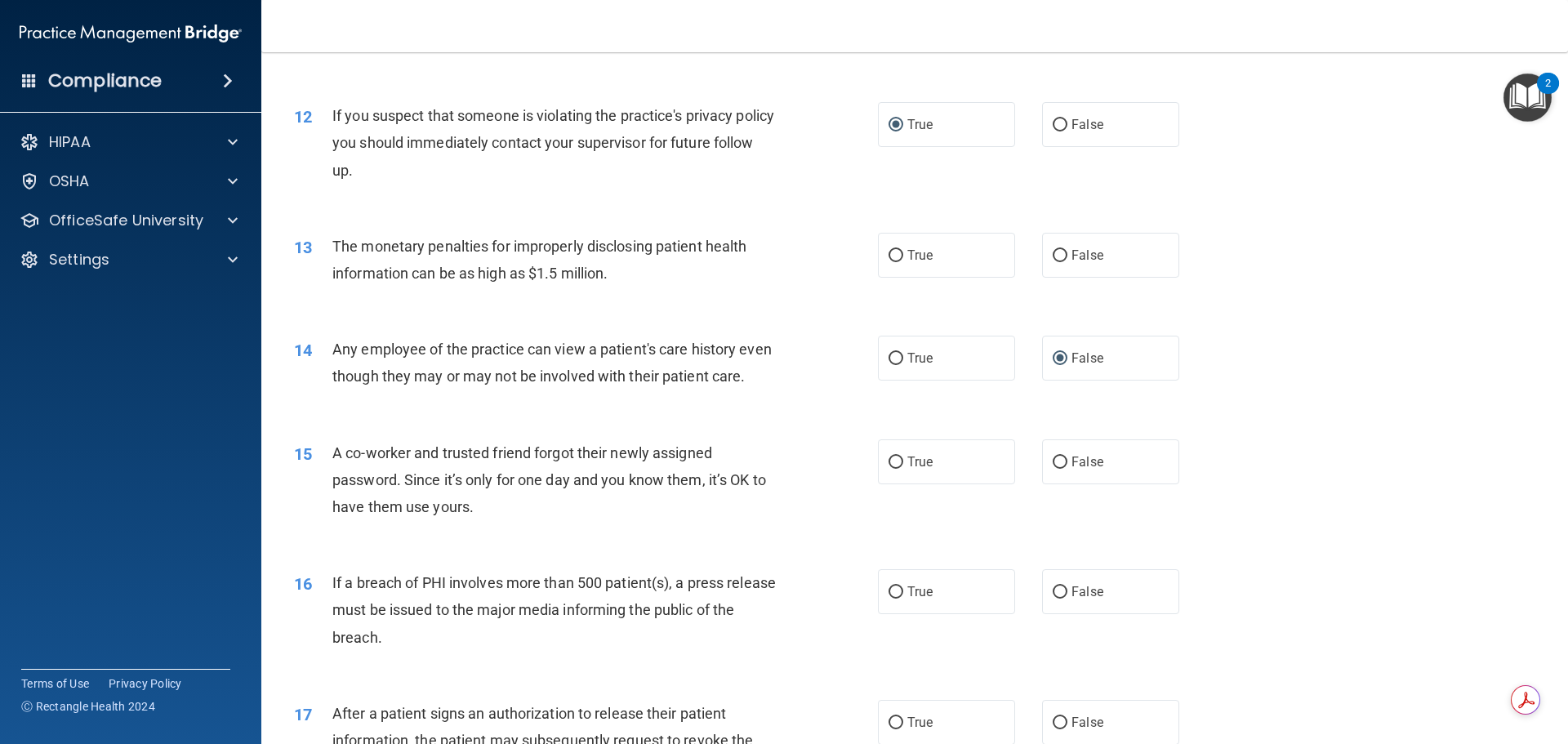
scroll to position [1388, 0]
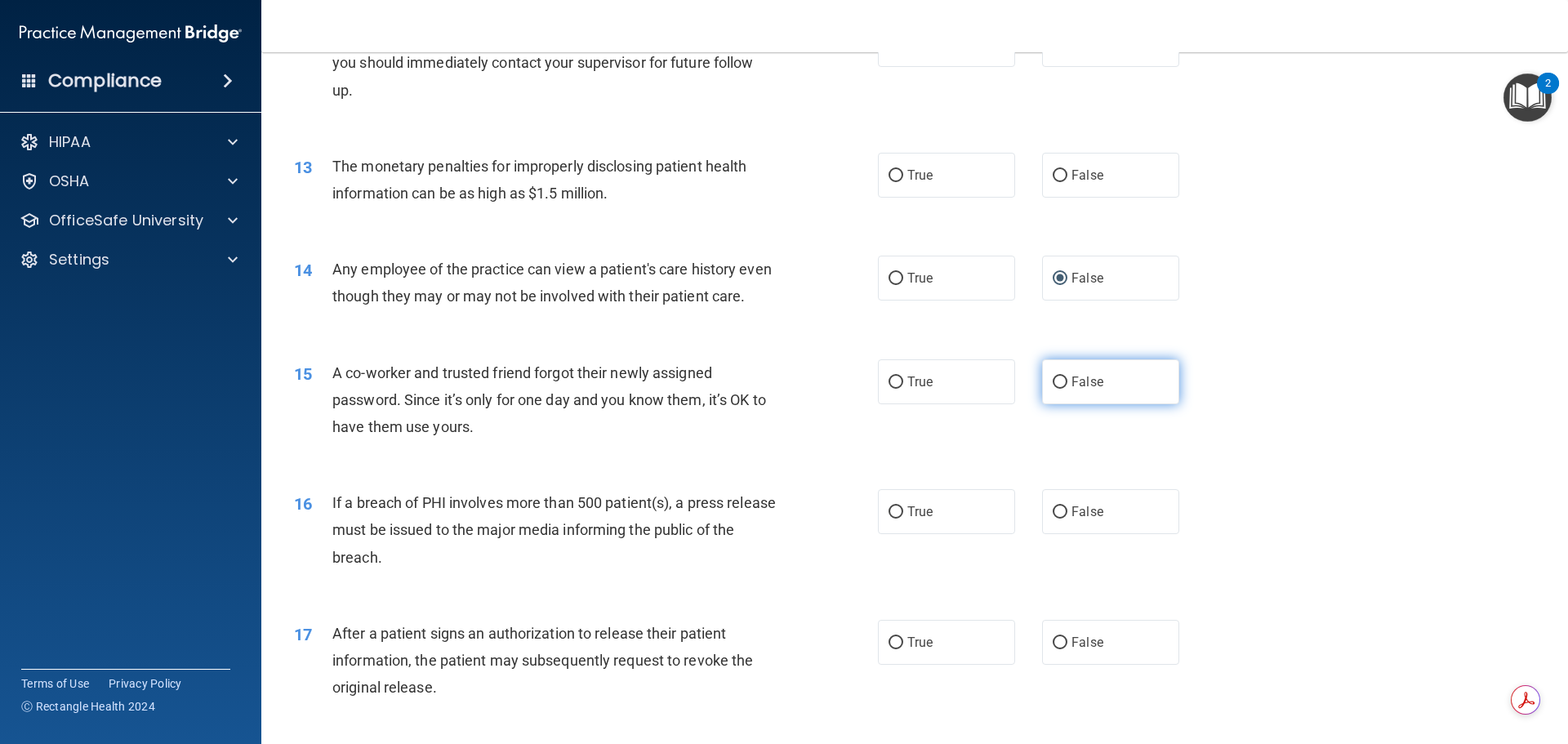
click at [1053, 389] on input "False" at bounding box center [1060, 382] width 15 height 12
radio input "true"
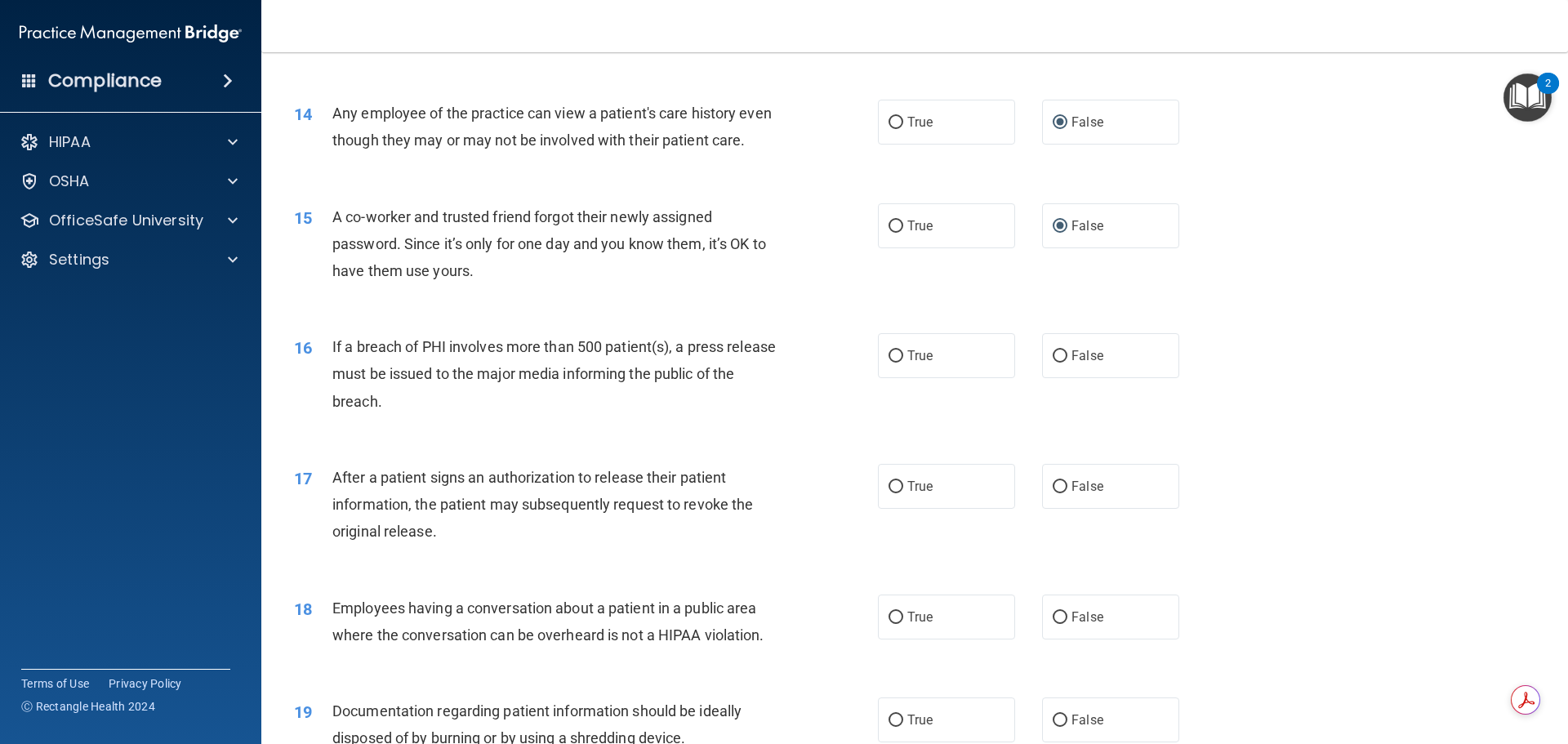
scroll to position [1552, 0]
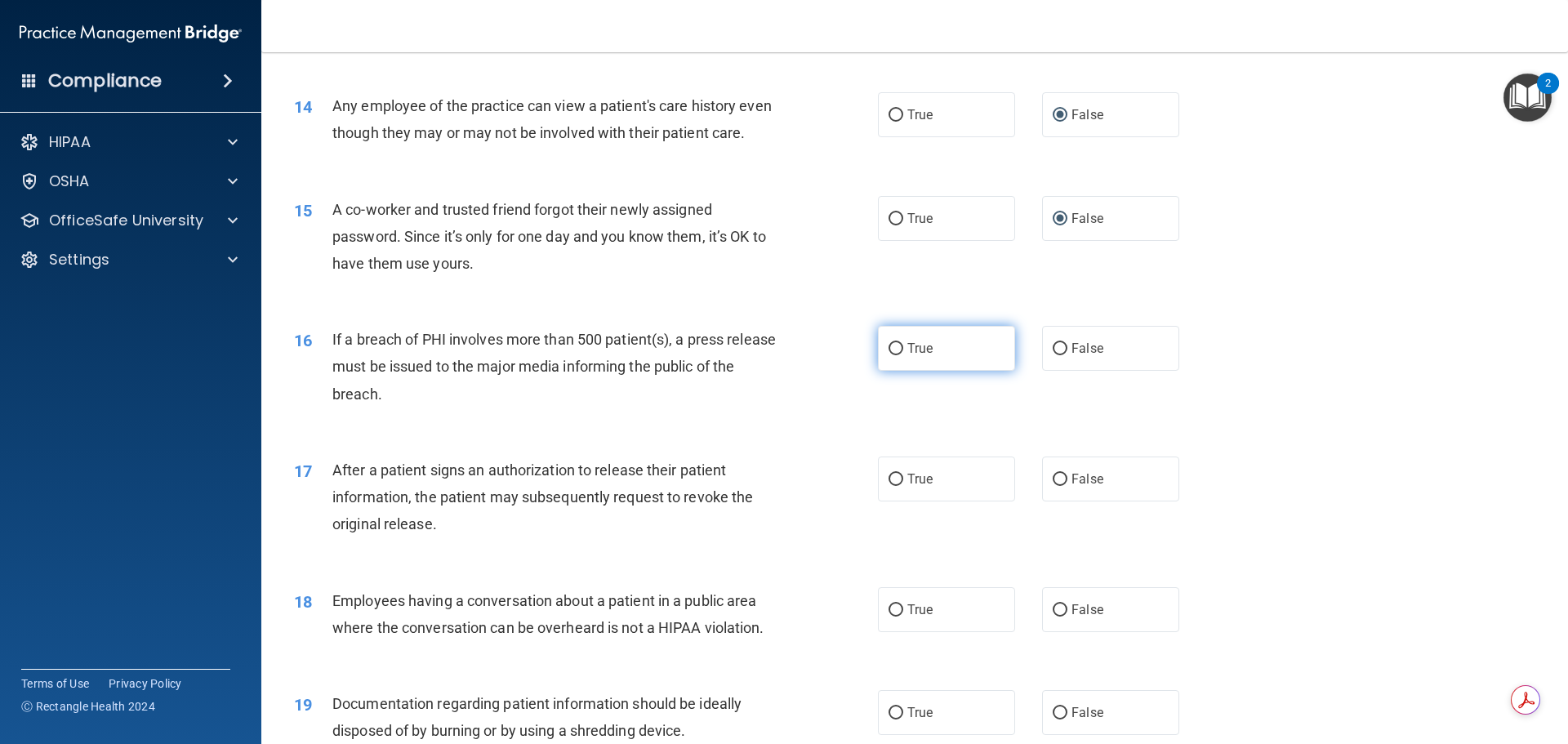
click at [889, 355] on input "True" at bounding box center [896, 348] width 15 height 12
radio input "true"
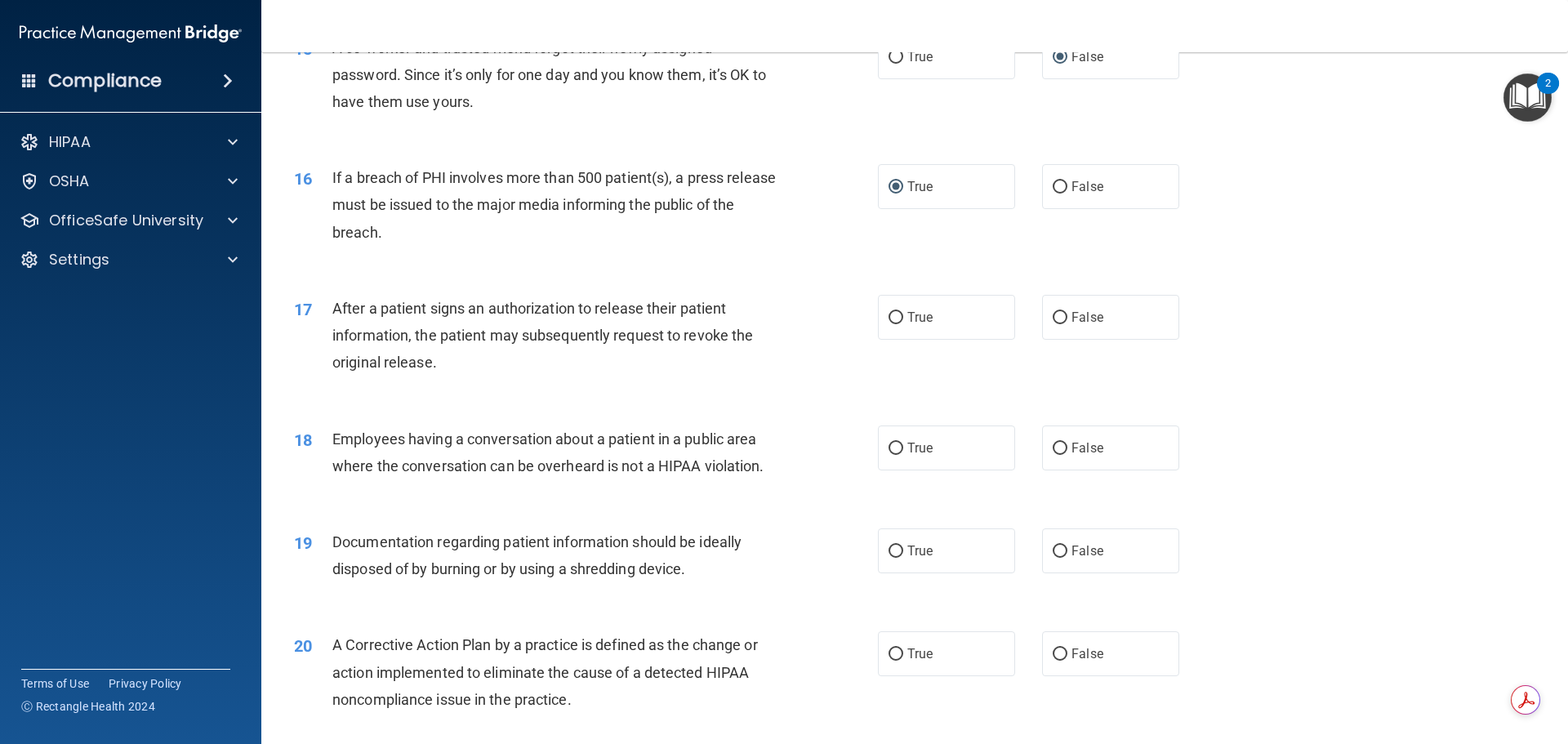
scroll to position [1715, 0]
click at [893, 322] on input "True" at bounding box center [896, 316] width 15 height 12
radio input "true"
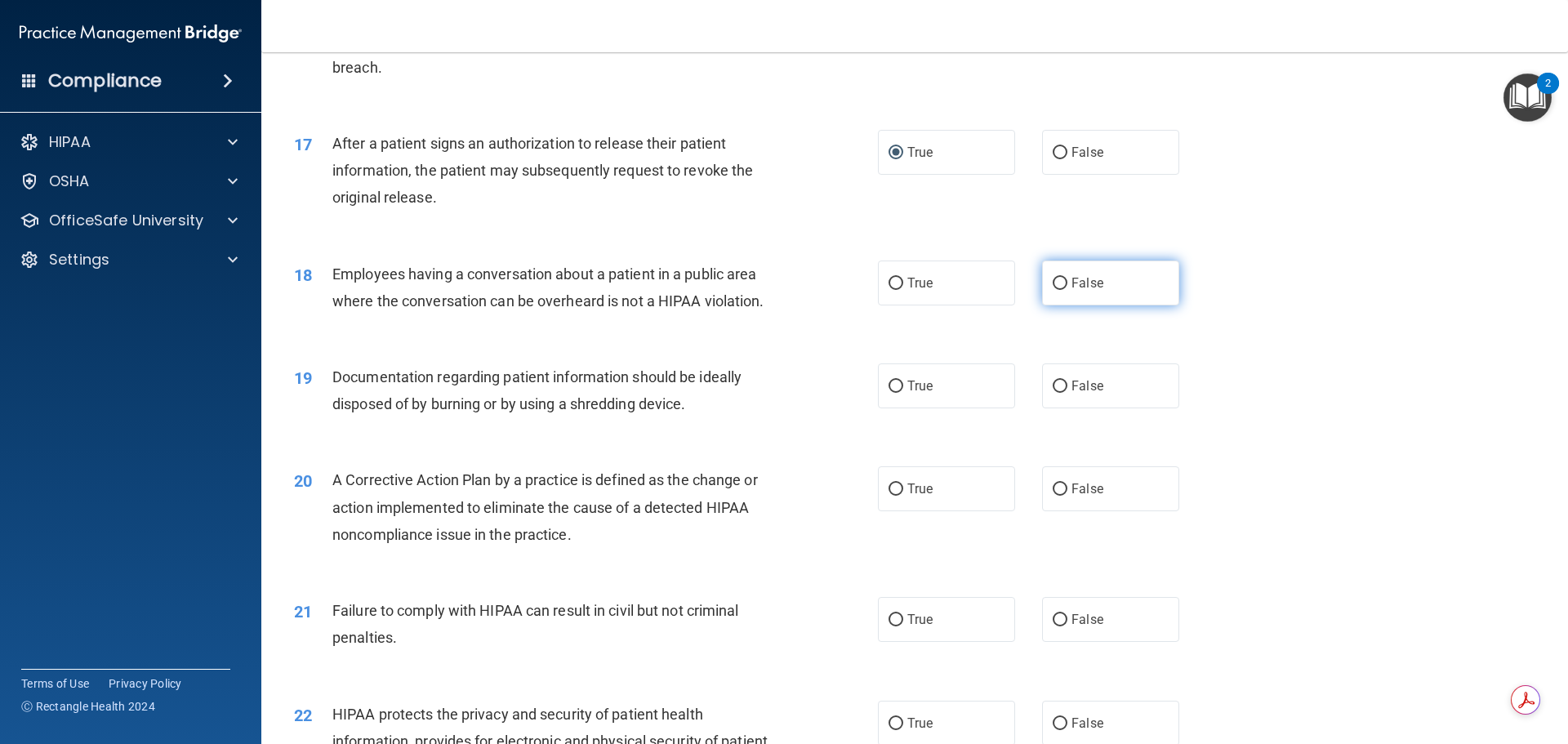
click at [1056, 290] on input "False" at bounding box center [1060, 283] width 15 height 12
radio input "true"
click at [892, 392] on input "True" at bounding box center [896, 386] width 15 height 12
radio input "true"
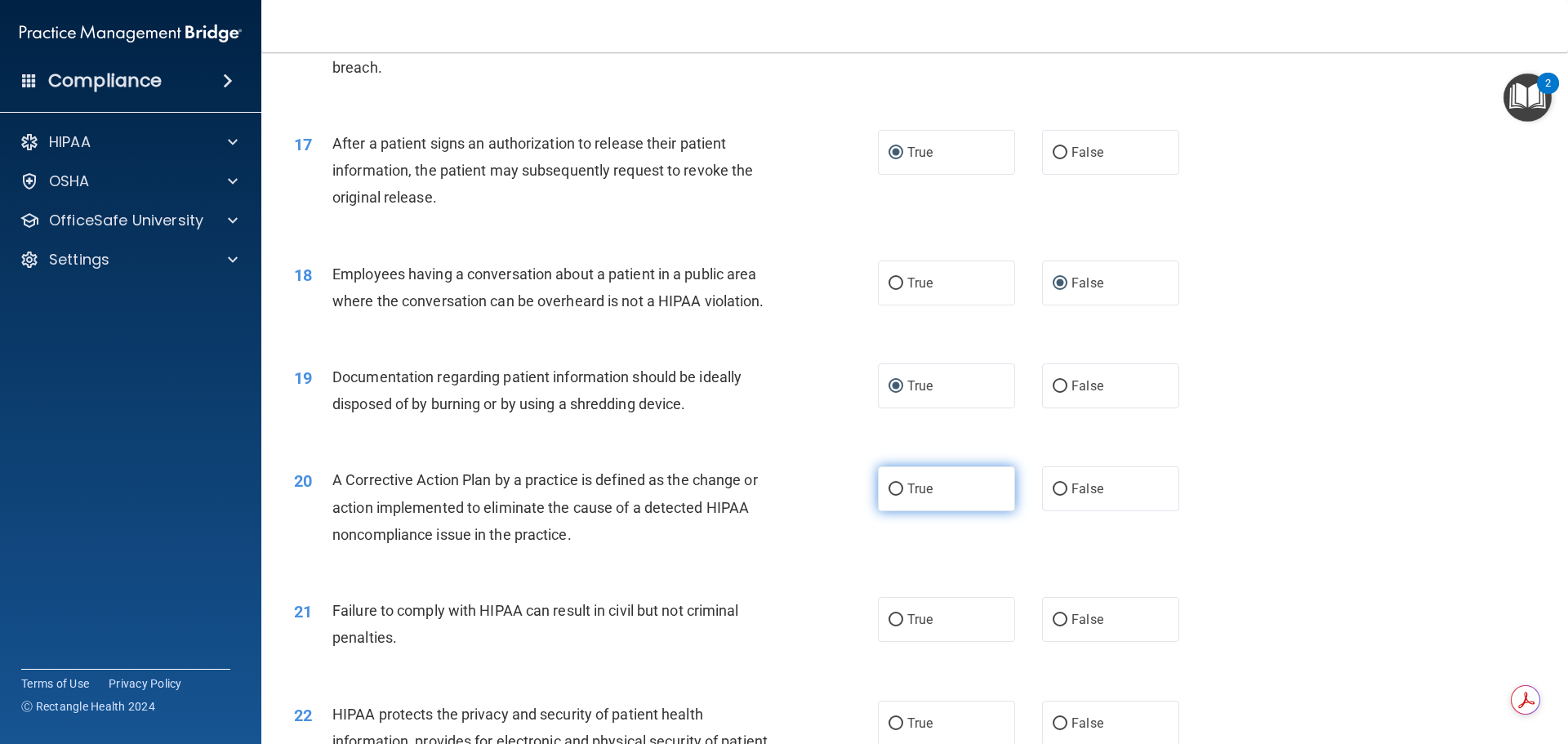
click at [892, 495] on input "True" at bounding box center [896, 489] width 15 height 12
radio input "true"
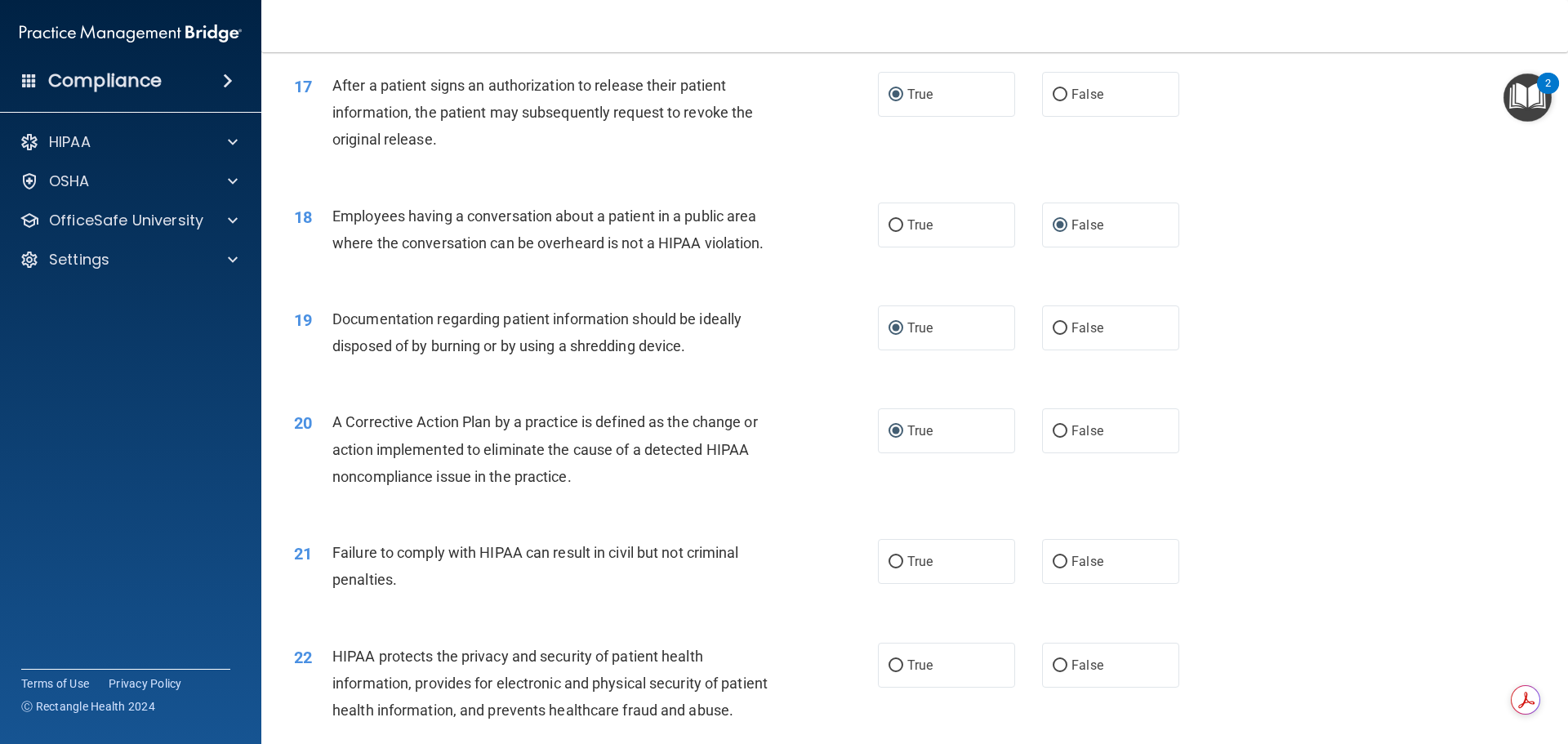
scroll to position [2122, 0]
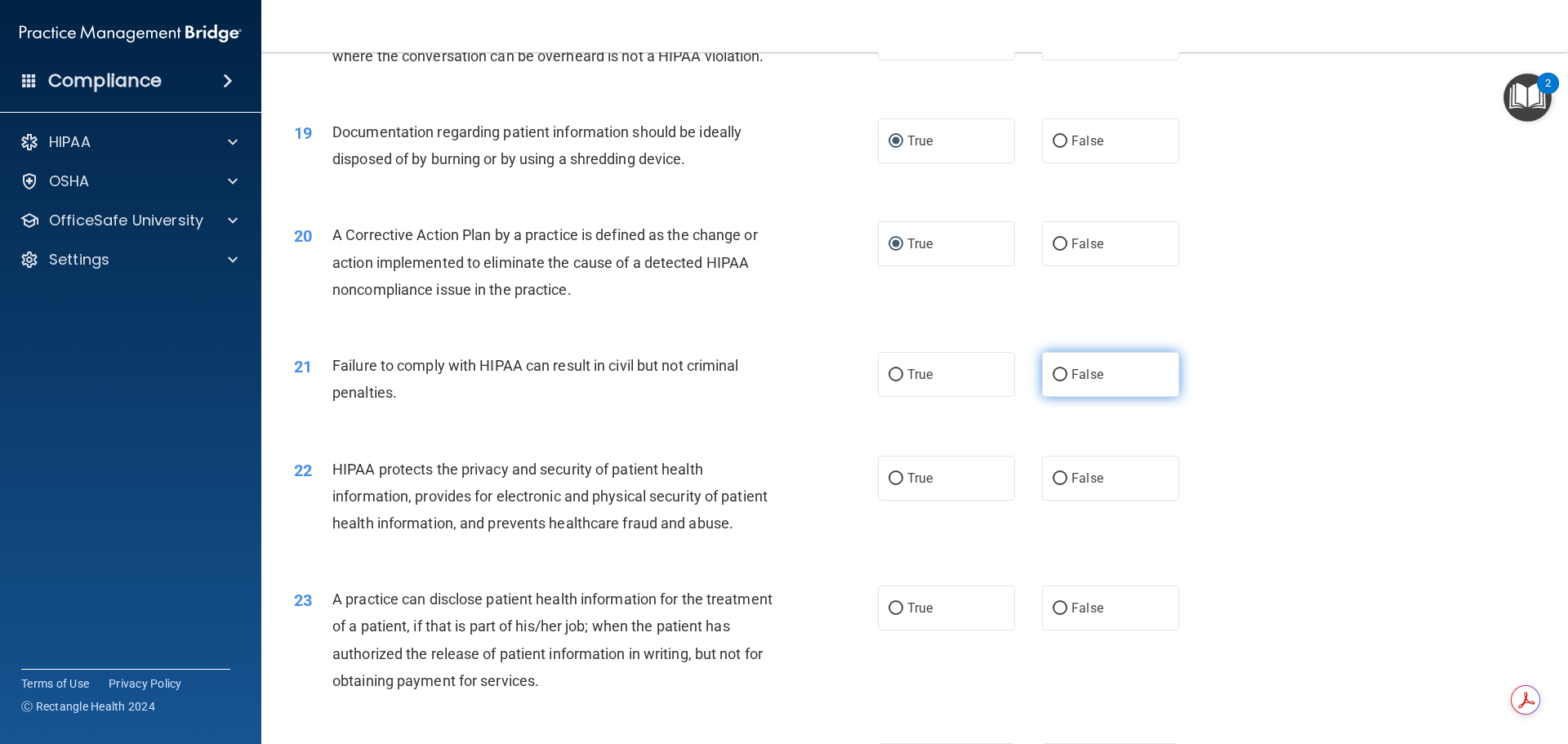
click at [1053, 381] on input "False" at bounding box center [1060, 375] width 15 height 12
radio input "true"
click at [891, 485] on input "True" at bounding box center [896, 478] width 15 height 12
radio input "true"
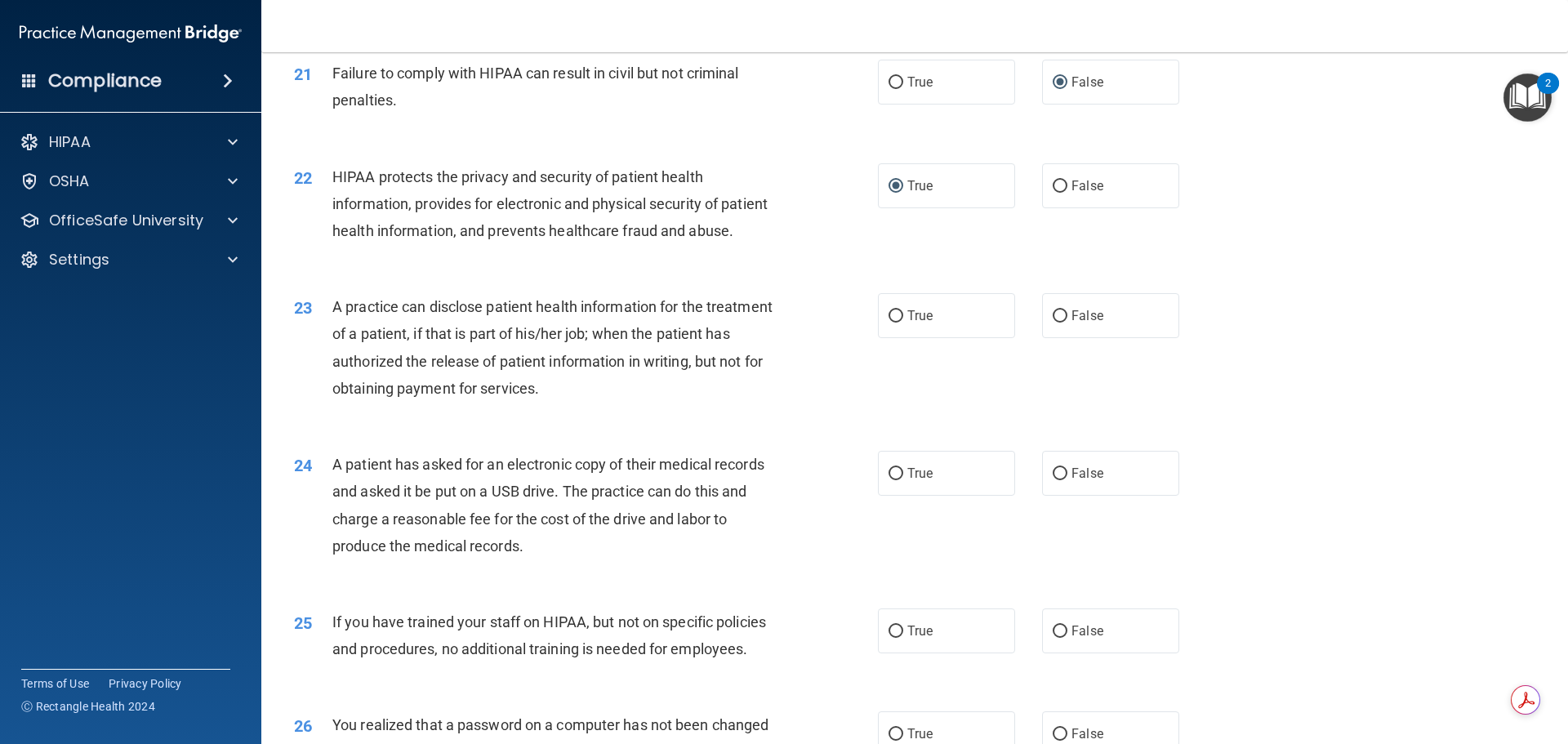
scroll to position [2386, 0]
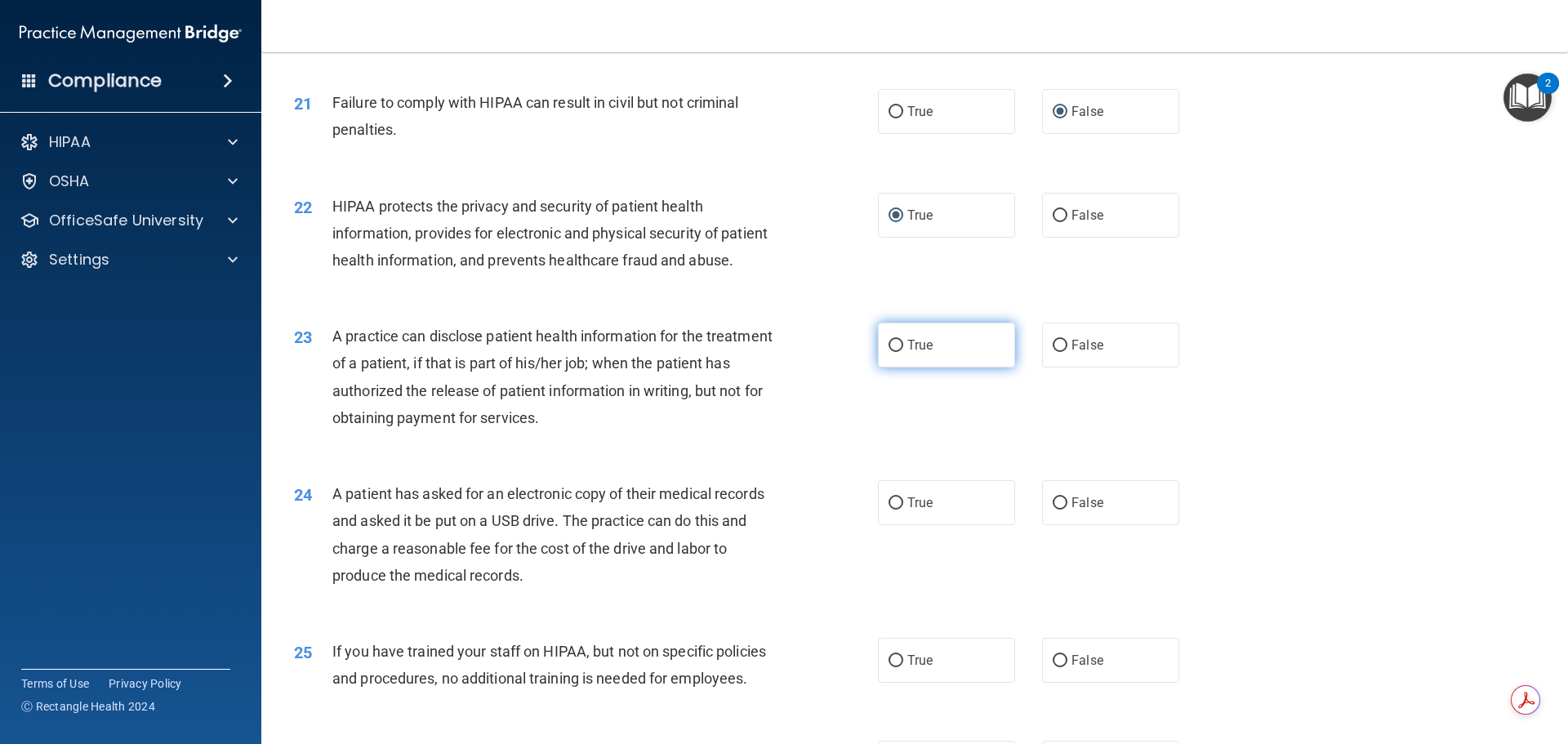
click at [898, 367] on label "True" at bounding box center [946, 344] width 137 height 45
click at [898, 352] on input "True" at bounding box center [896, 345] width 15 height 12
radio input "true"
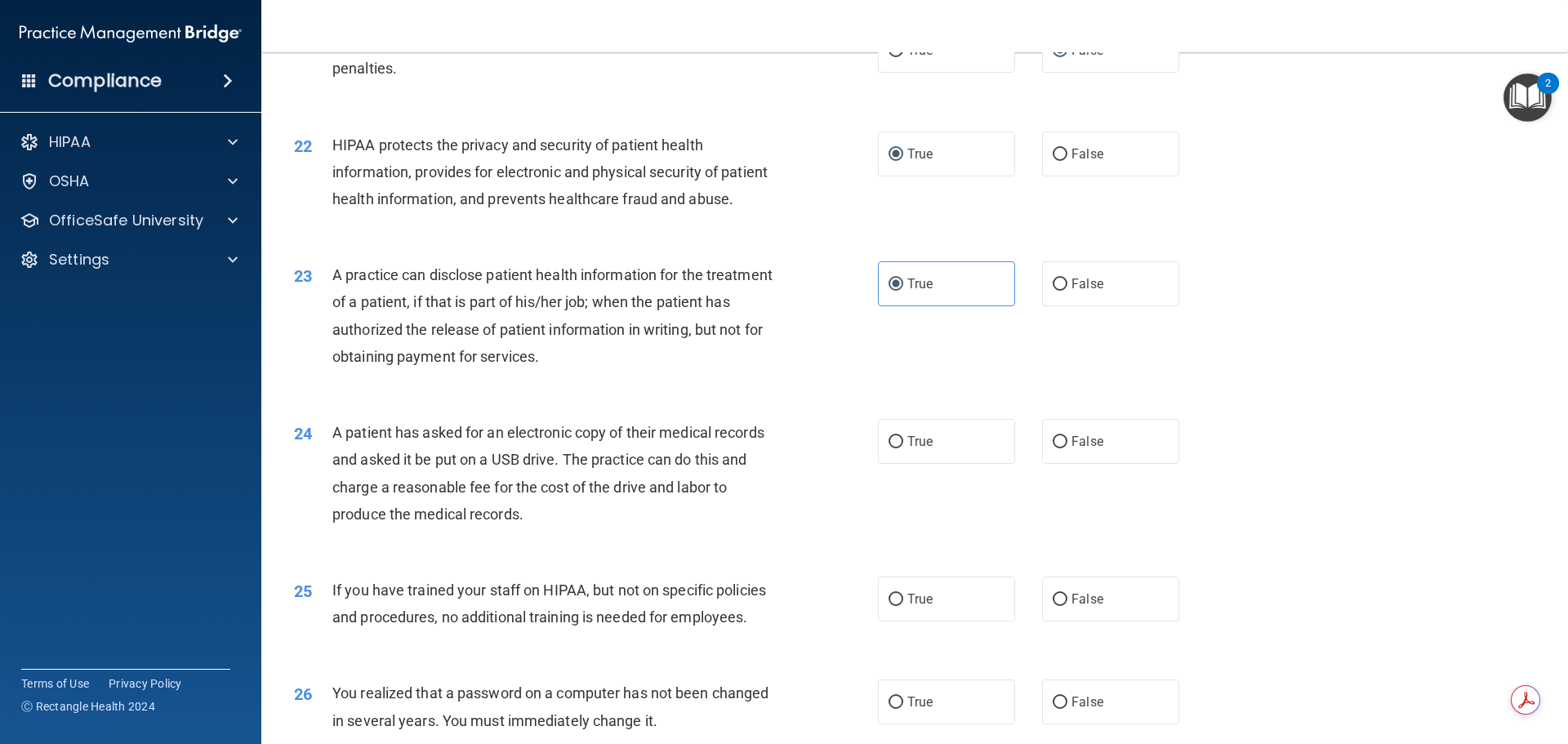
scroll to position [2549, 0]
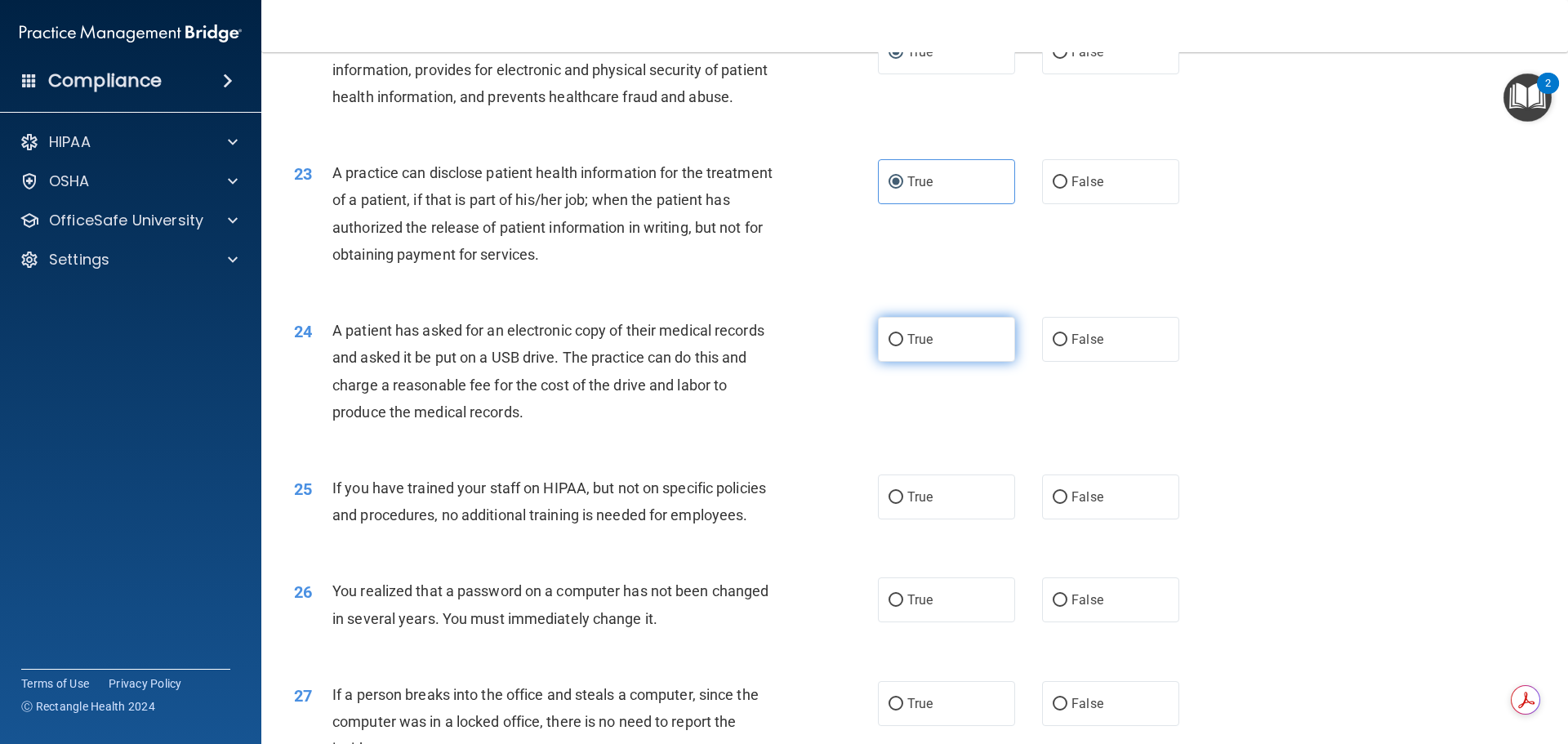
click at [890, 346] on input "True" at bounding box center [896, 340] width 15 height 12
radio input "true"
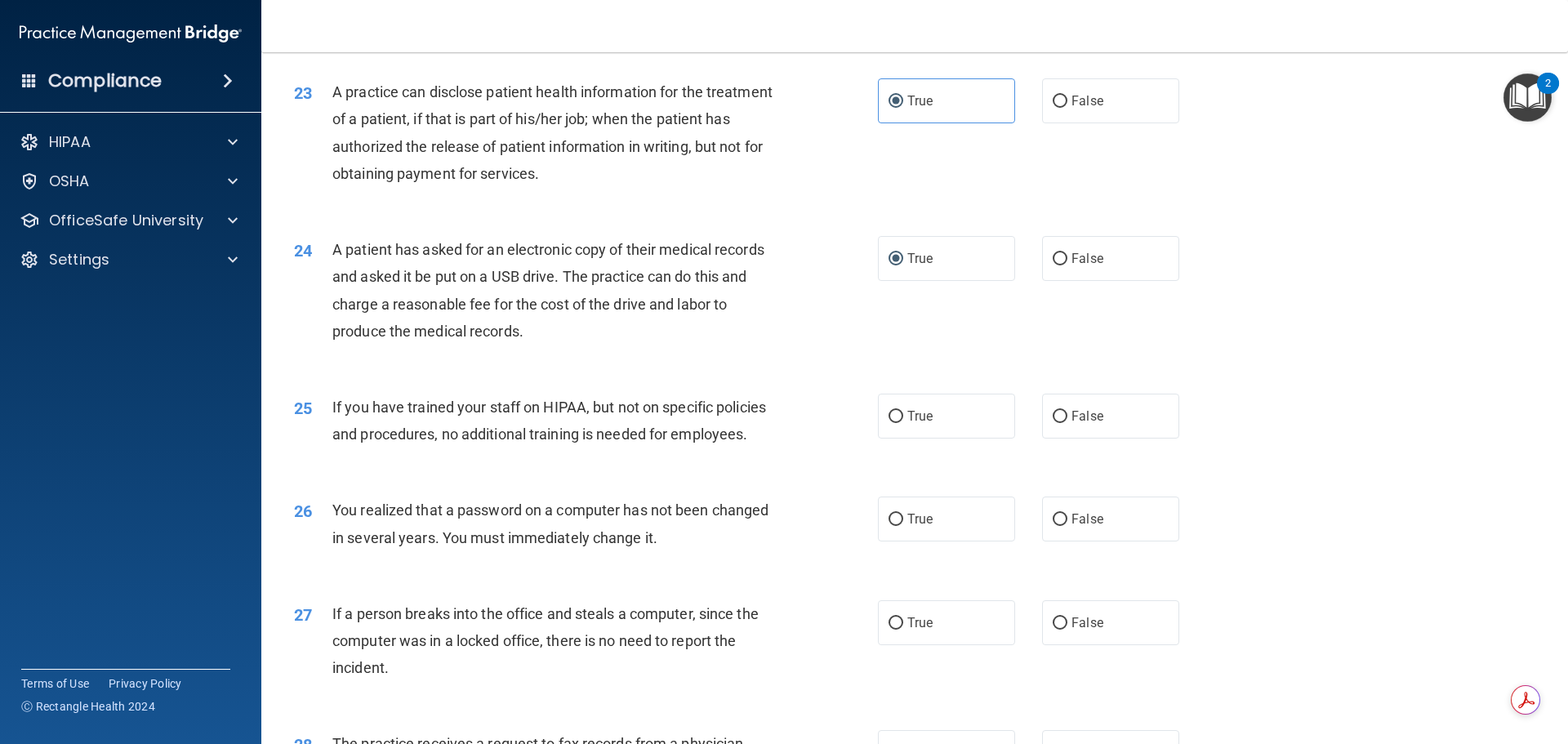
scroll to position [2794, 0]
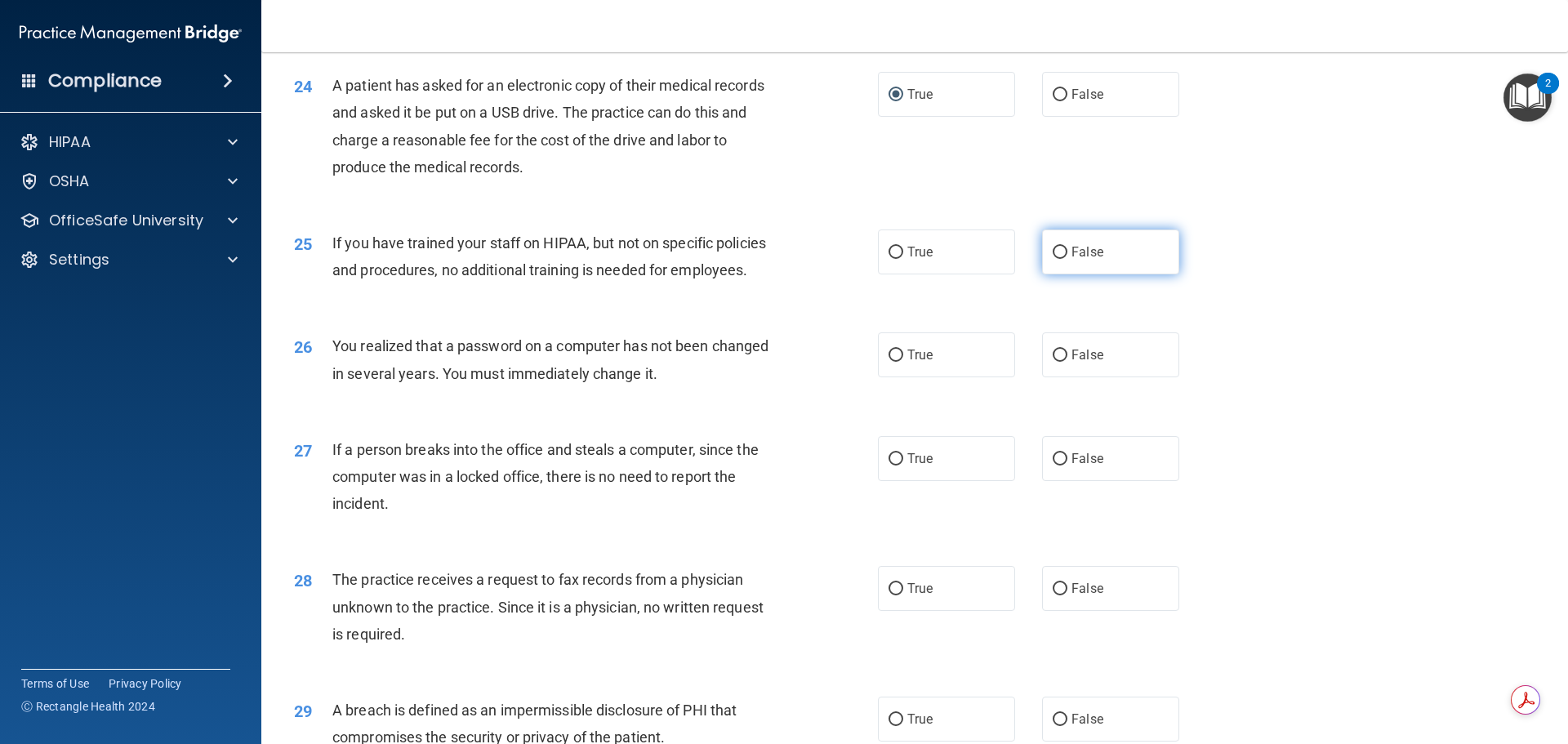
click at [1055, 259] on input "False" at bounding box center [1060, 252] width 15 height 12
radio input "true"
click at [893, 362] on input "True" at bounding box center [896, 355] width 15 height 12
radio input "true"
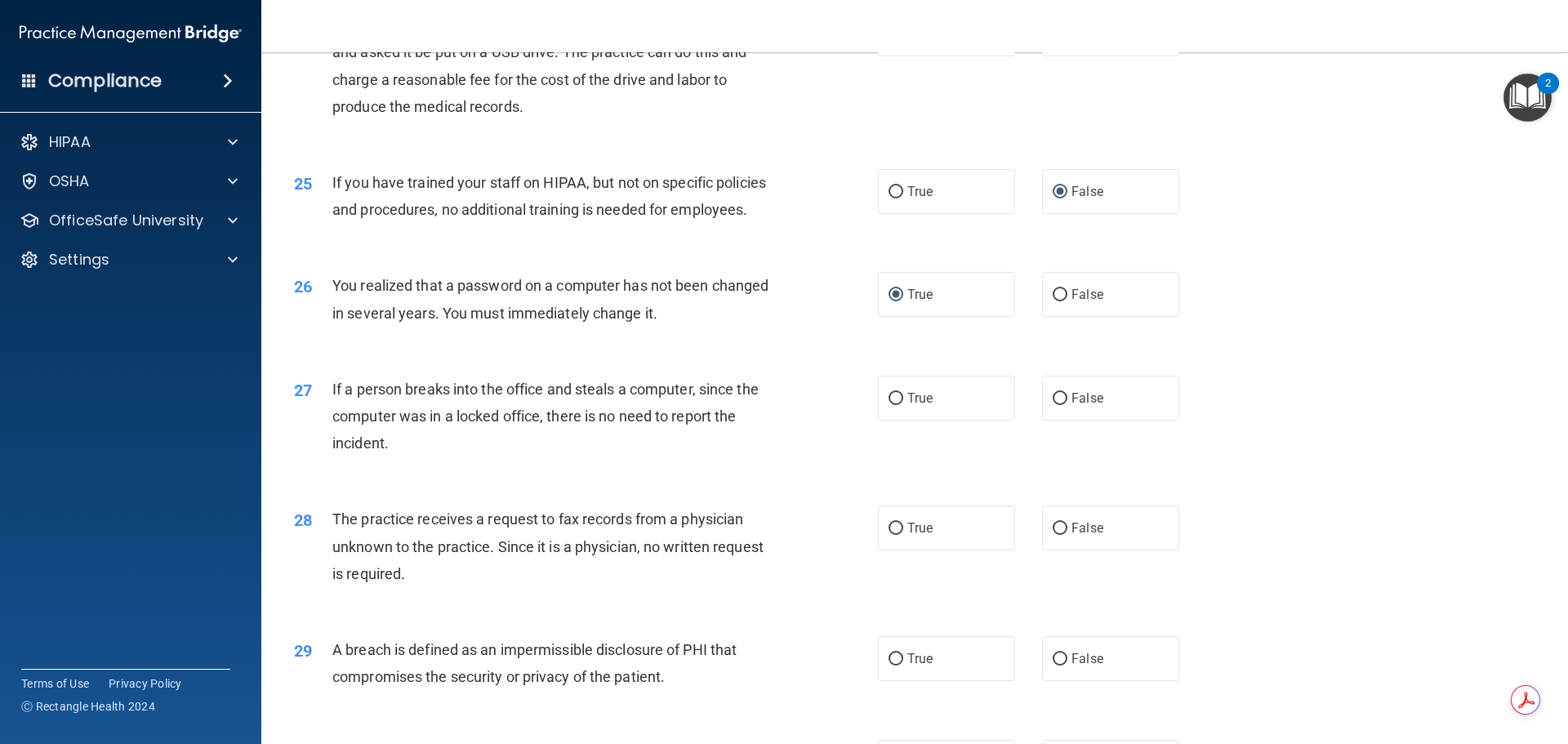
scroll to position [2958, 0]
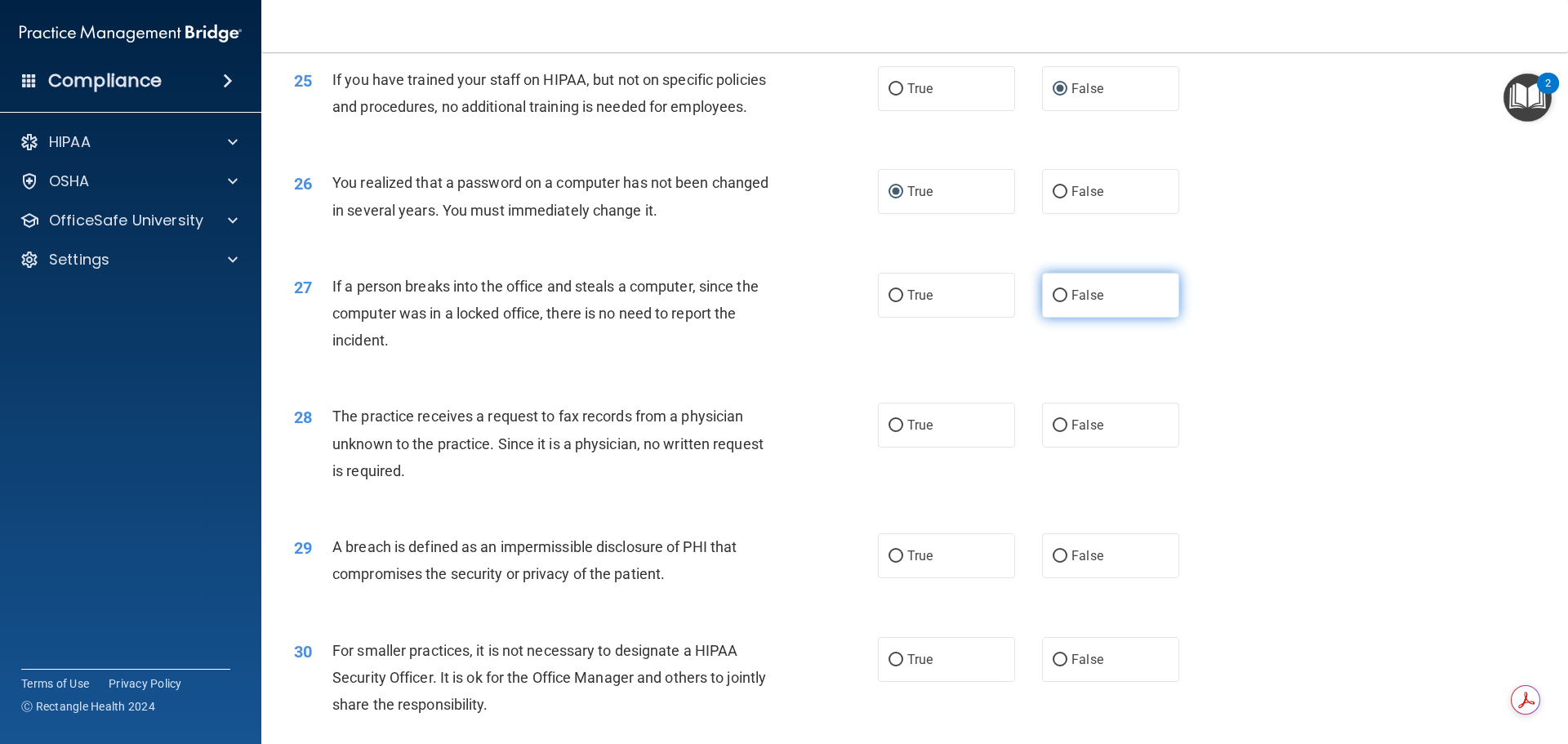
click at [1053, 302] on input "False" at bounding box center [1060, 296] width 15 height 12
radio input "true"
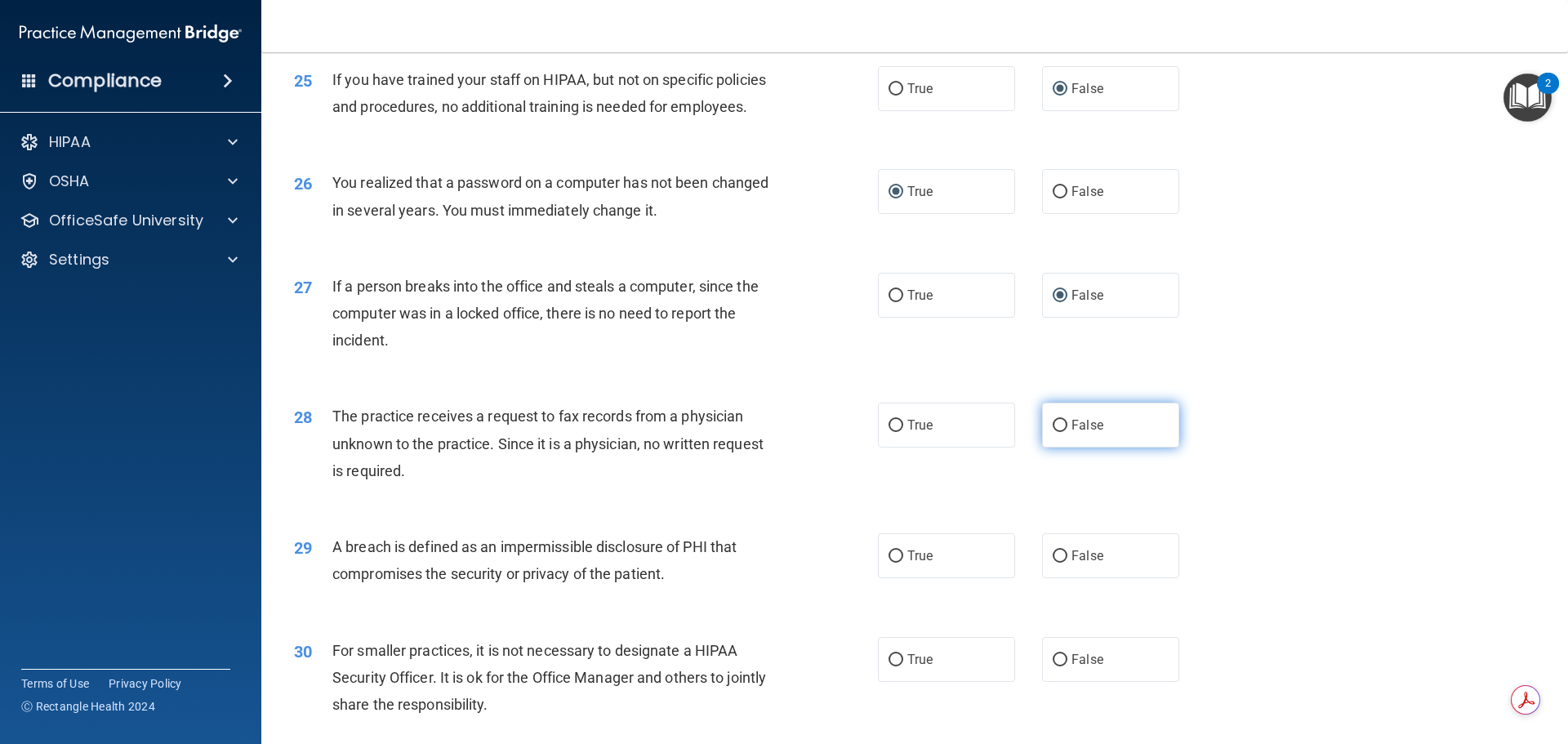
click at [1053, 432] on input "False" at bounding box center [1060, 425] width 15 height 12
radio input "true"
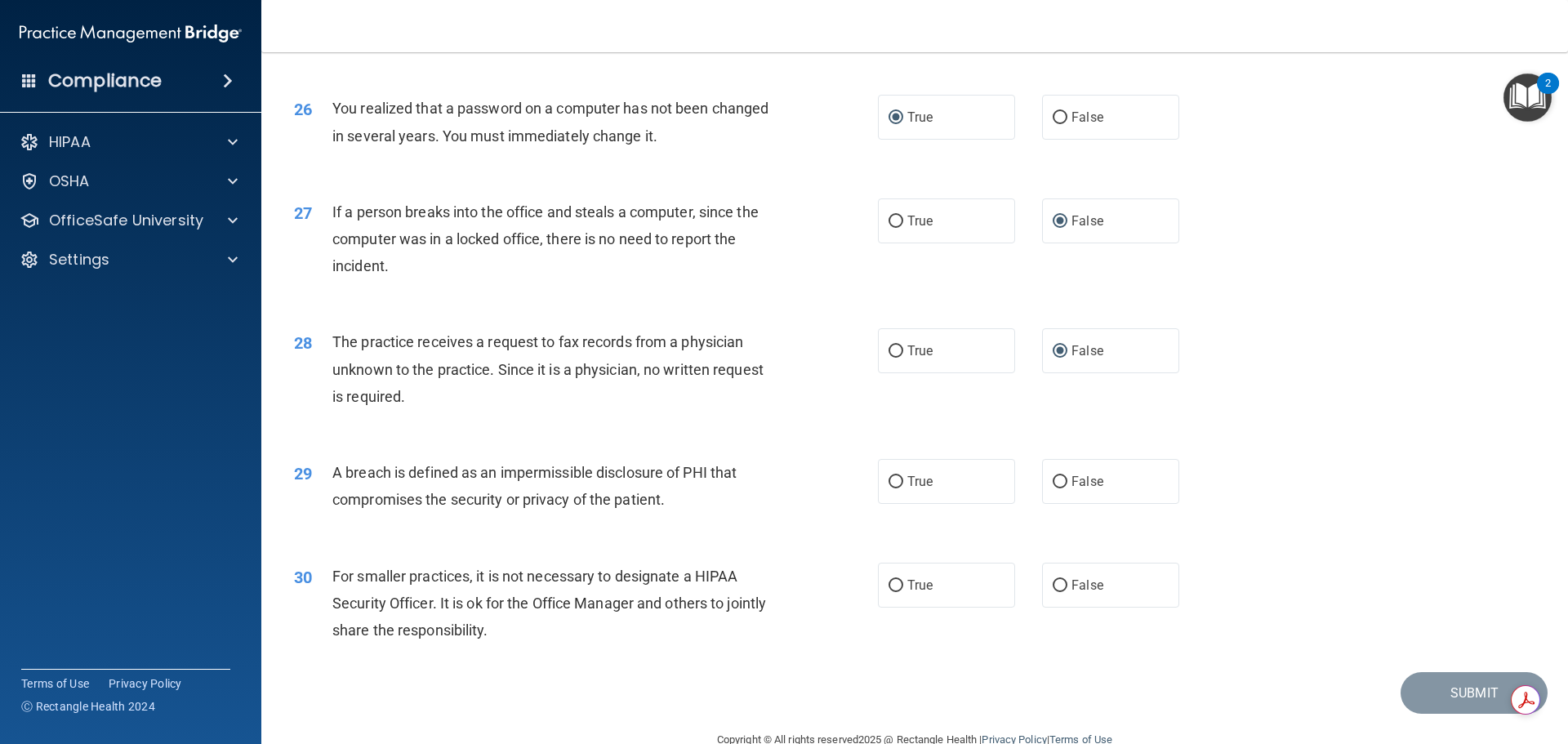
scroll to position [3121, 0]
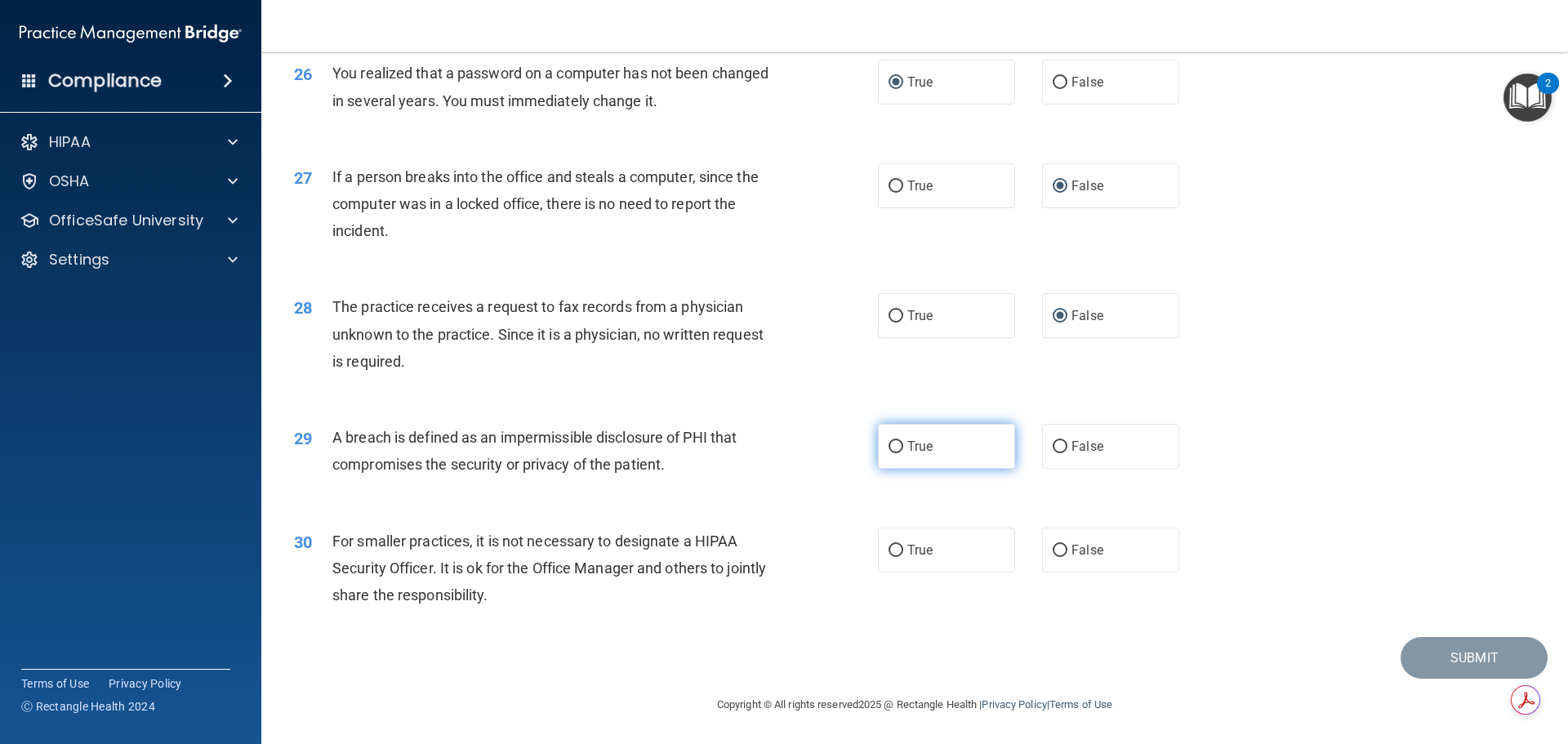
click at [896, 447] on input "True" at bounding box center [896, 447] width 15 height 12
radio input "true"
click at [1055, 551] on input "False" at bounding box center [1060, 550] width 15 height 12
radio input "true"
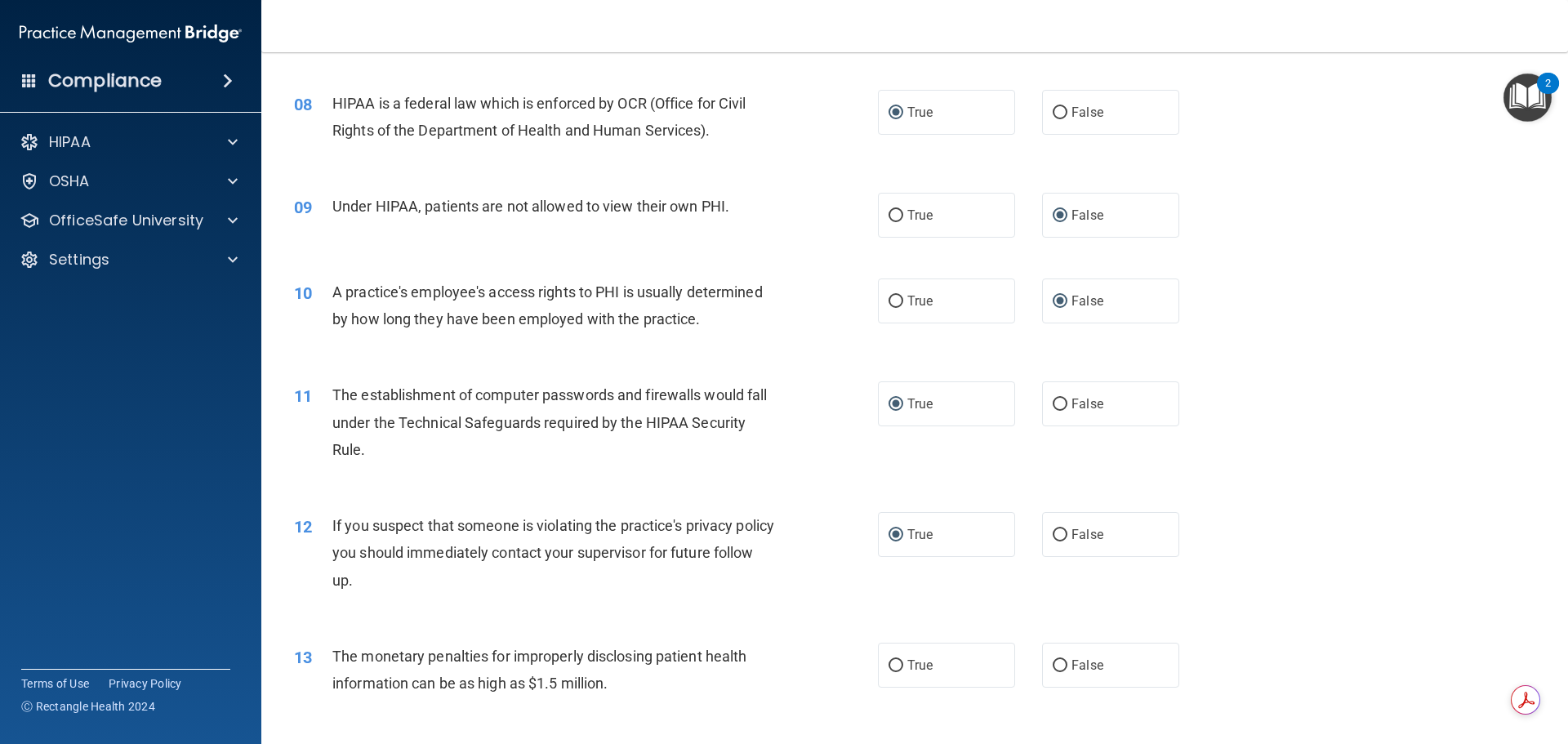
scroll to position [1143, 0]
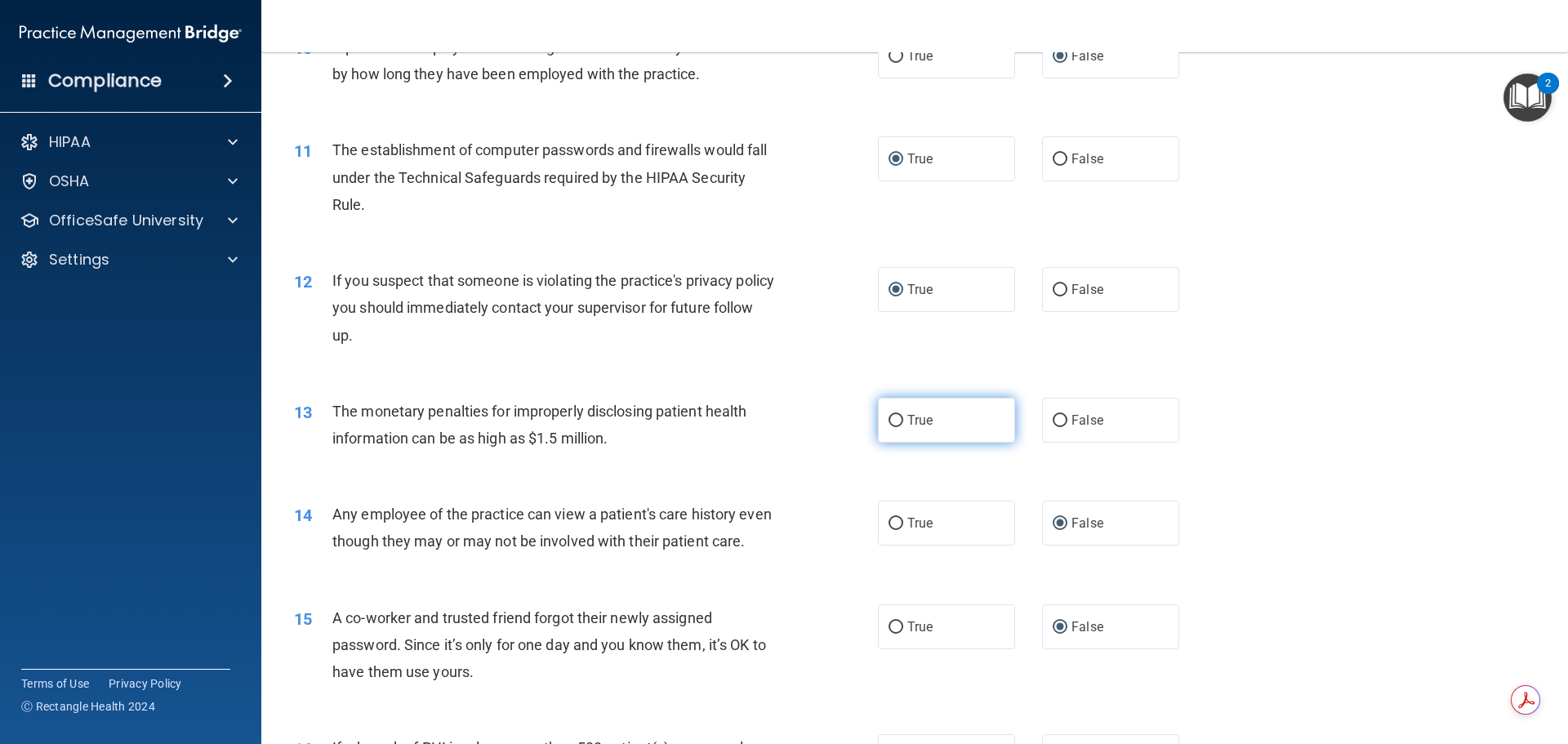
click at [890, 414] on input "True" at bounding box center [896, 420] width 15 height 12
radio input "true"
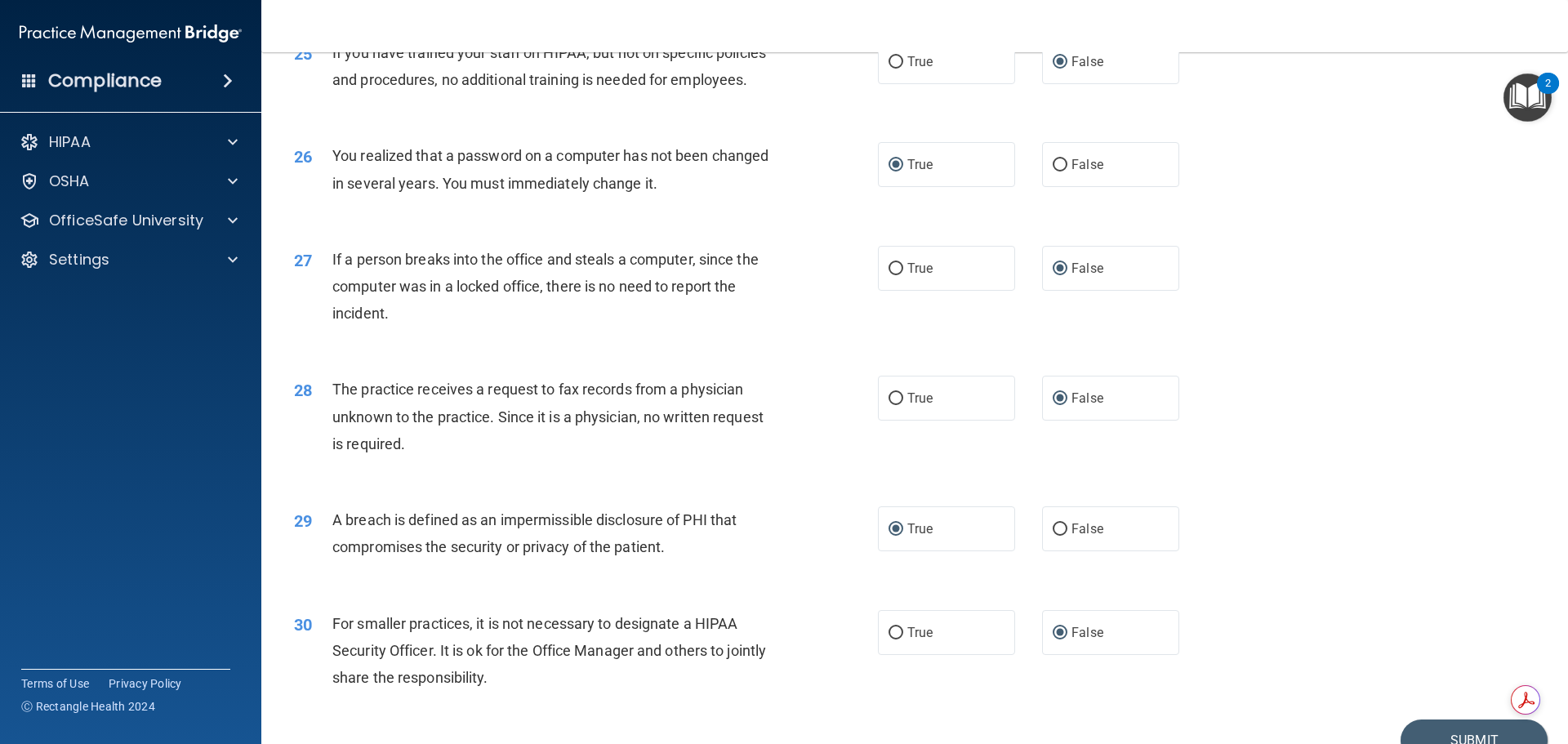
scroll to position [3121, 0]
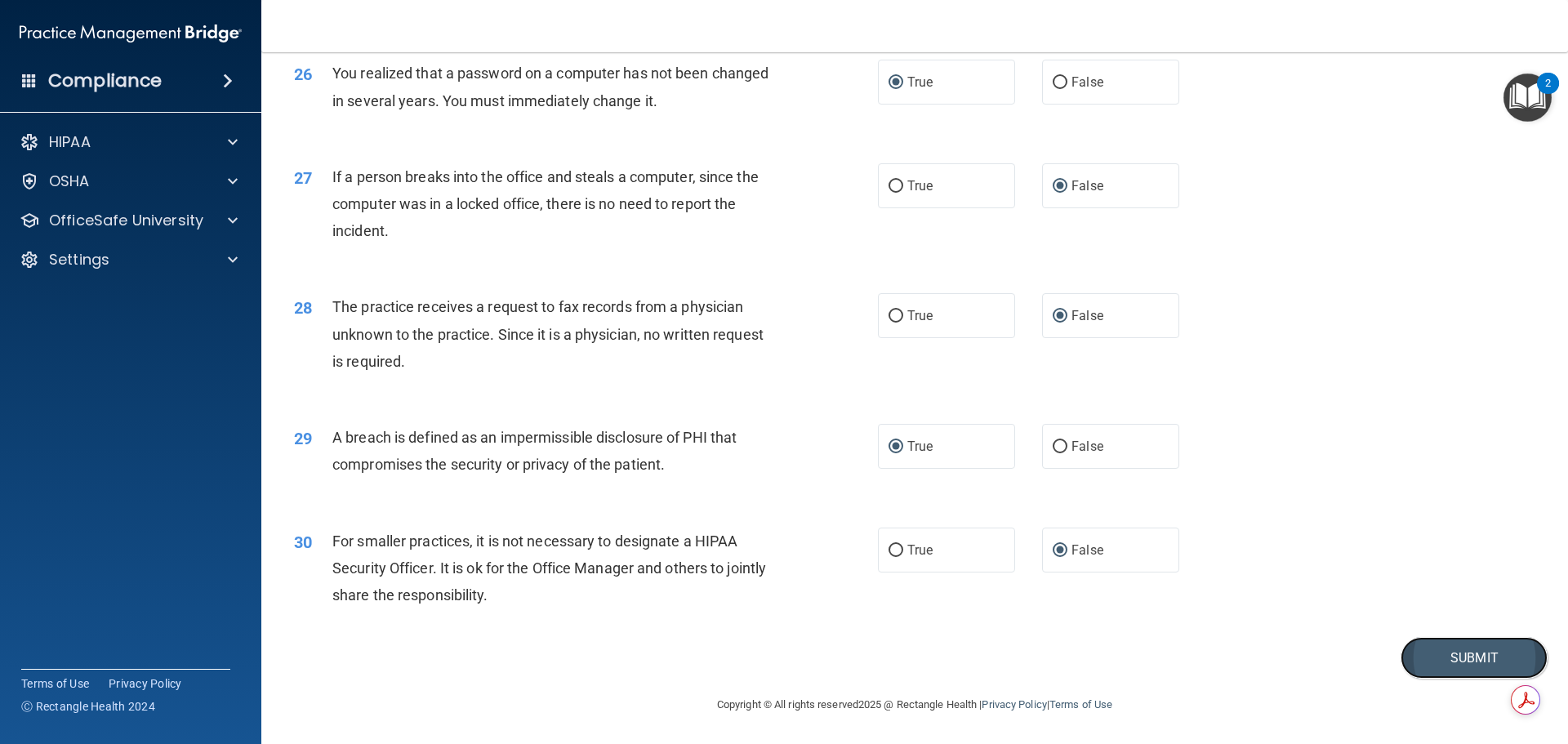
click at [1467, 663] on button "Submit" at bounding box center [1475, 657] width 147 height 41
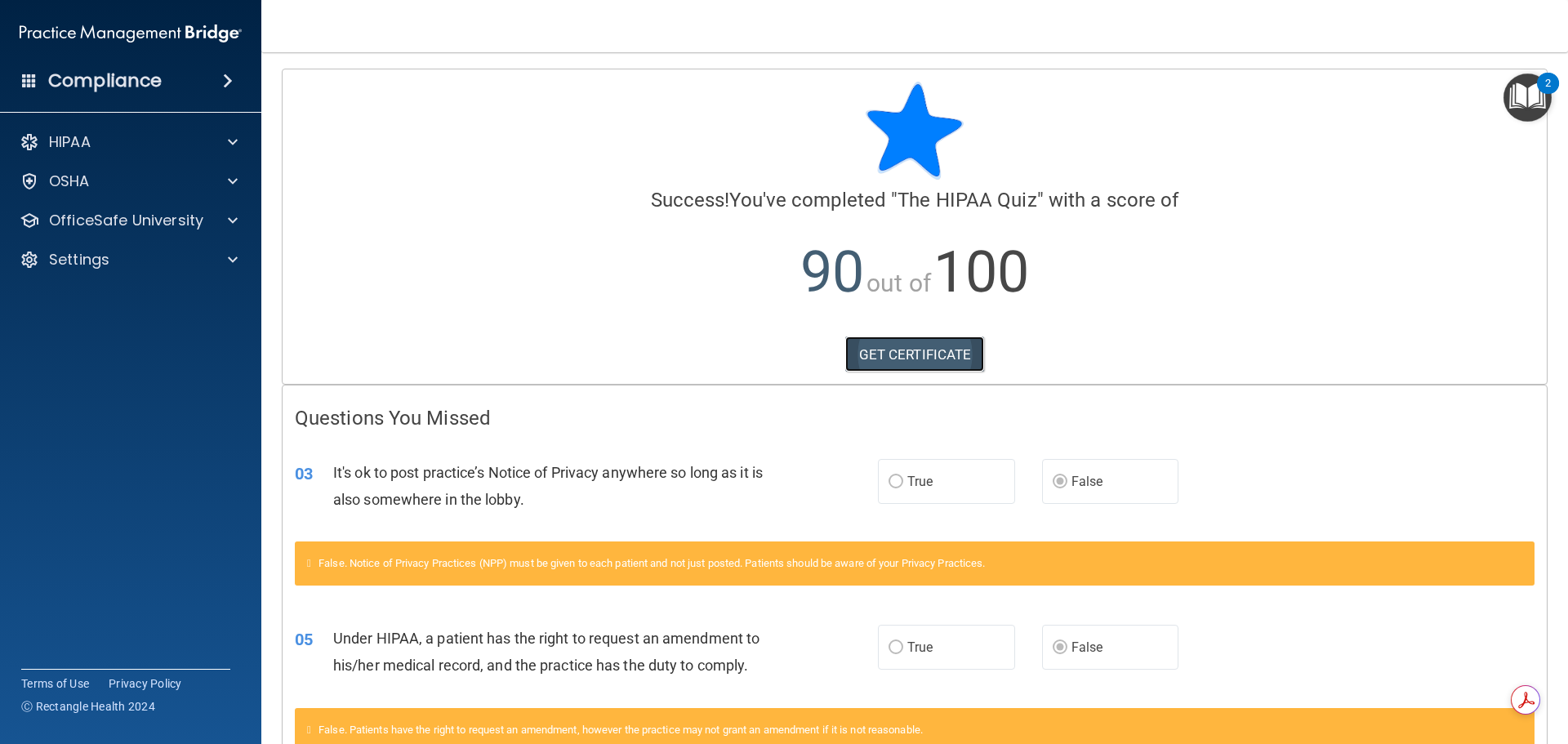
click at [912, 354] on link "GET CERTIFICATE" at bounding box center [916, 354] width 140 height 36
click at [228, 180] on div at bounding box center [230, 180] width 41 height 19
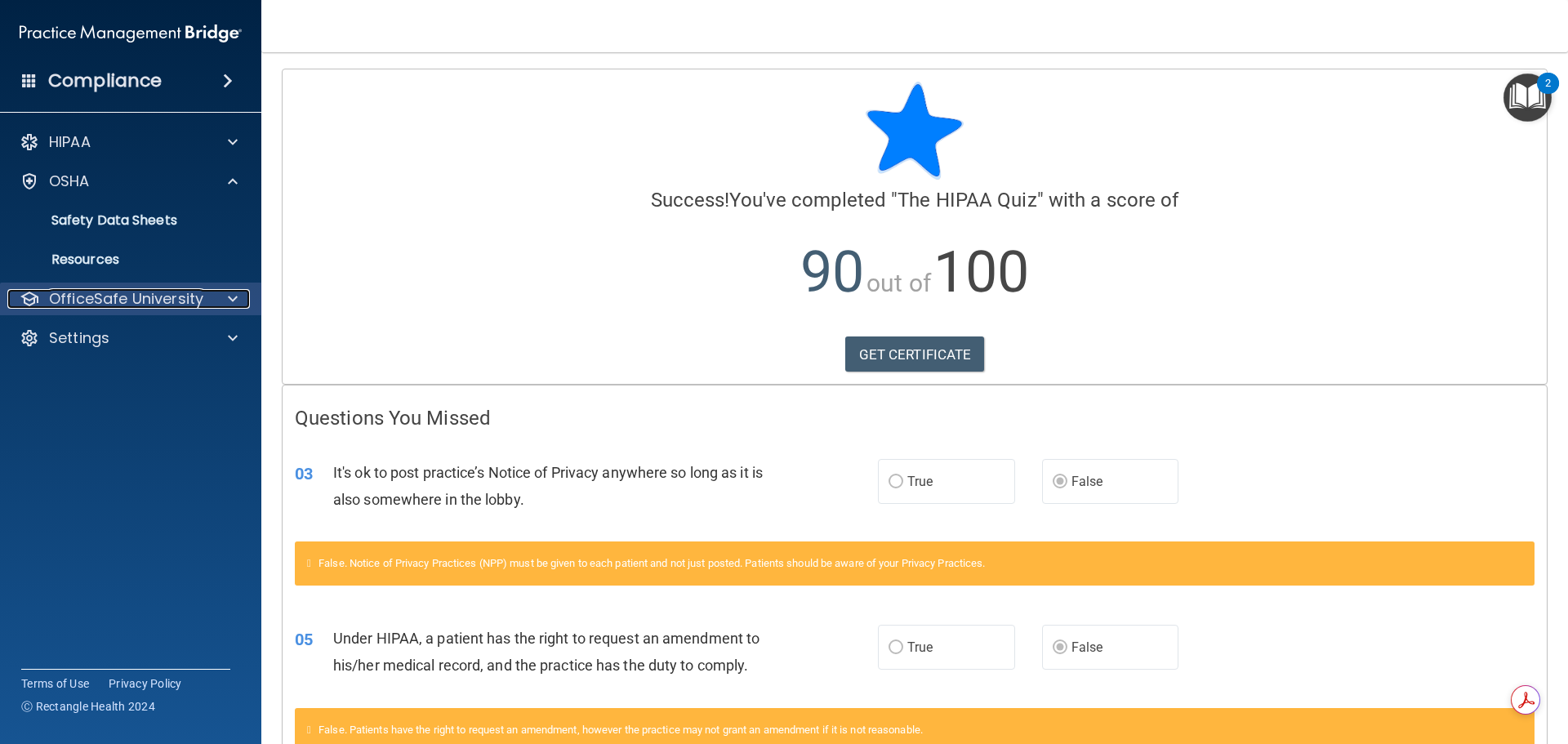
click at [232, 303] on span at bounding box center [232, 298] width 10 height 19
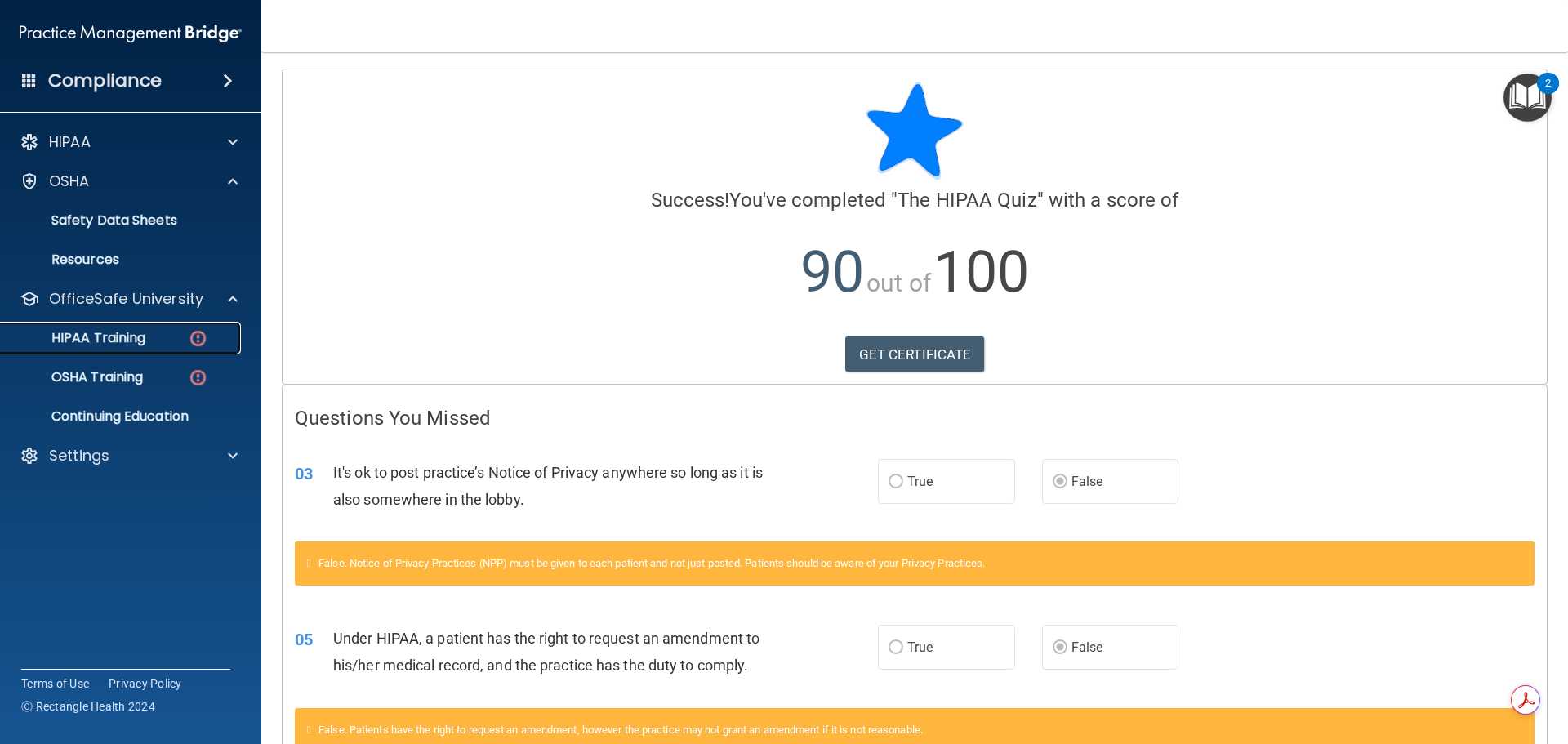
click at [158, 335] on div "HIPAA Training" at bounding box center [123, 338] width 223 height 17
